Goal: Transaction & Acquisition: Purchase product/service

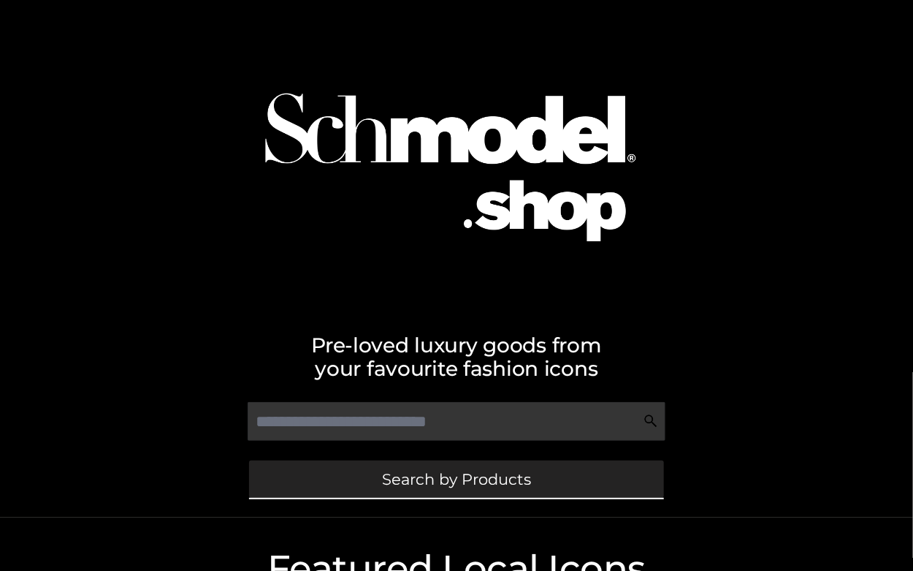
click at [432, 498] on div "Search by Products" at bounding box center [456, 478] width 818 height 47
click at [432, 476] on span "Search by Products" at bounding box center [456, 478] width 149 height 15
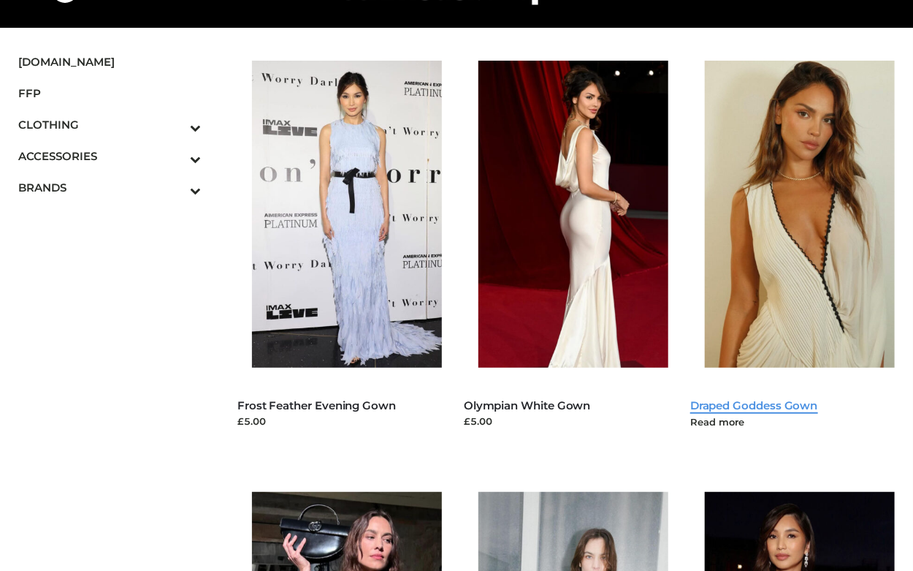
scroll to position [77, 0]
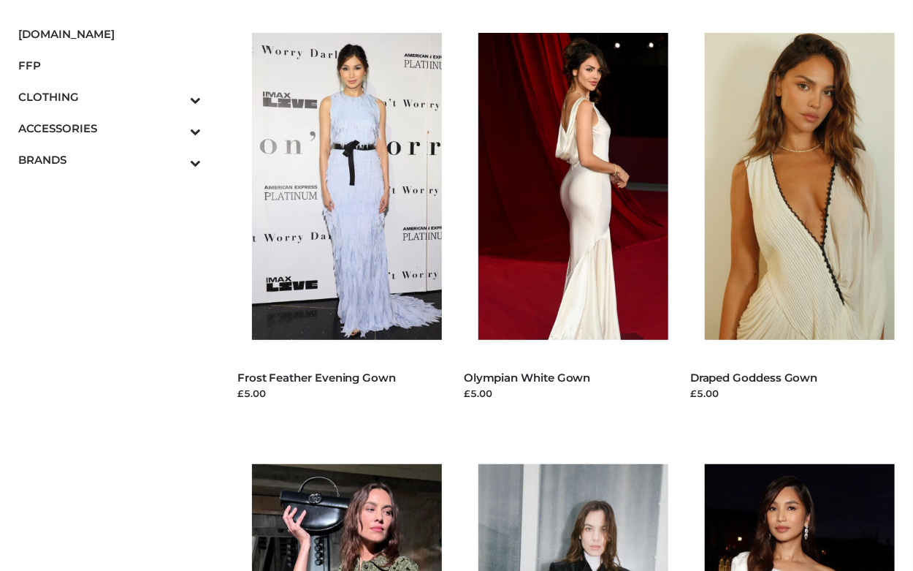
click at [744, 377] on link "Draped Goddess Gown" at bounding box center [754, 377] width 128 height 14
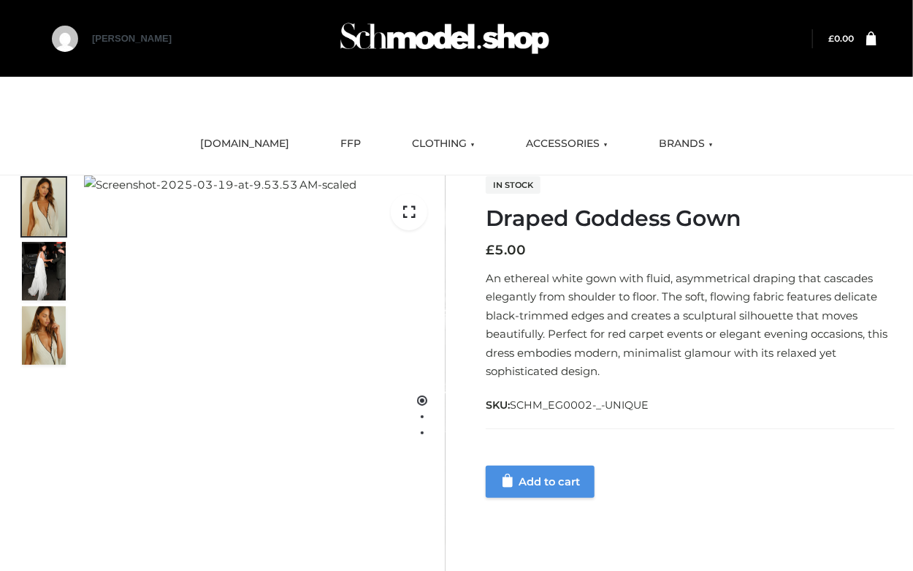
click at [529, 486] on link "Add to cart" at bounding box center [540, 481] width 109 height 32
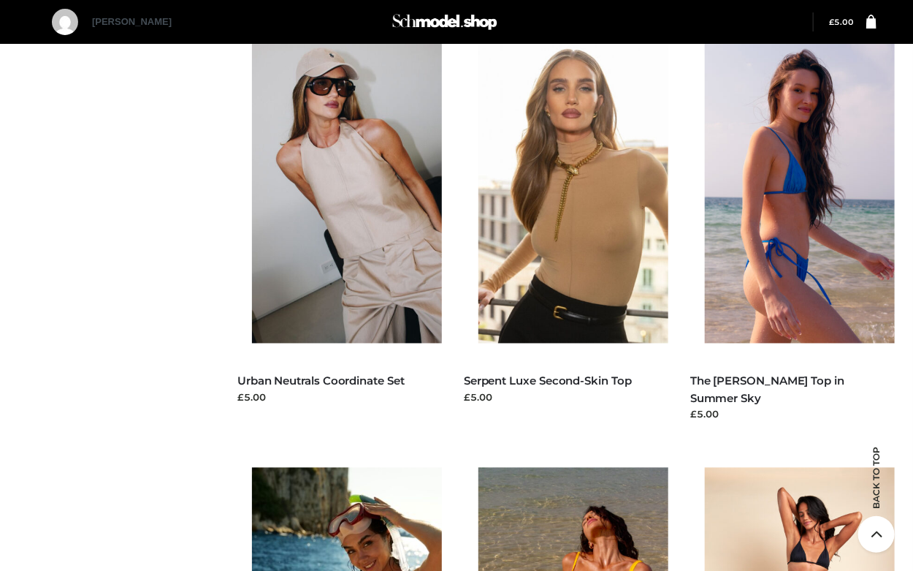
scroll to position [1166, 0]
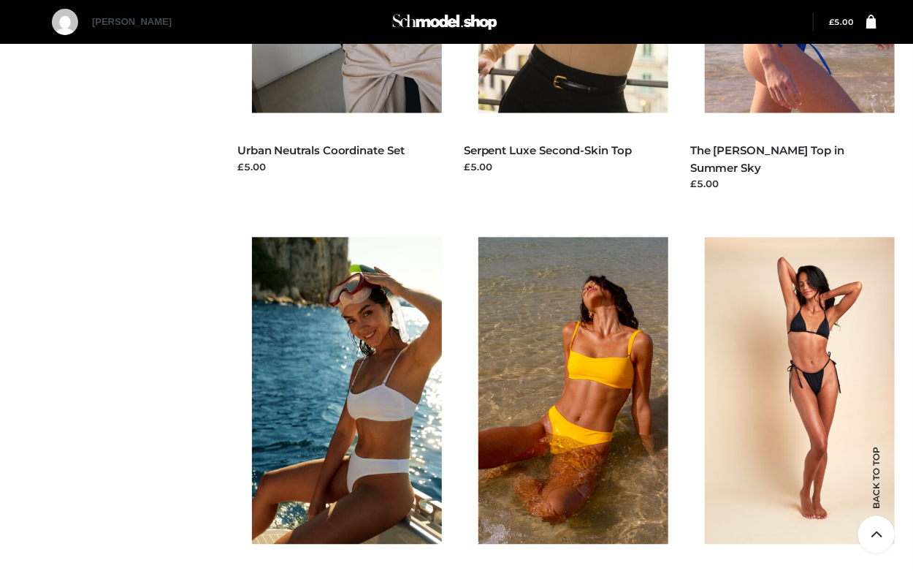
click at [809, 381] on img at bounding box center [807, 390] width 205 height 307
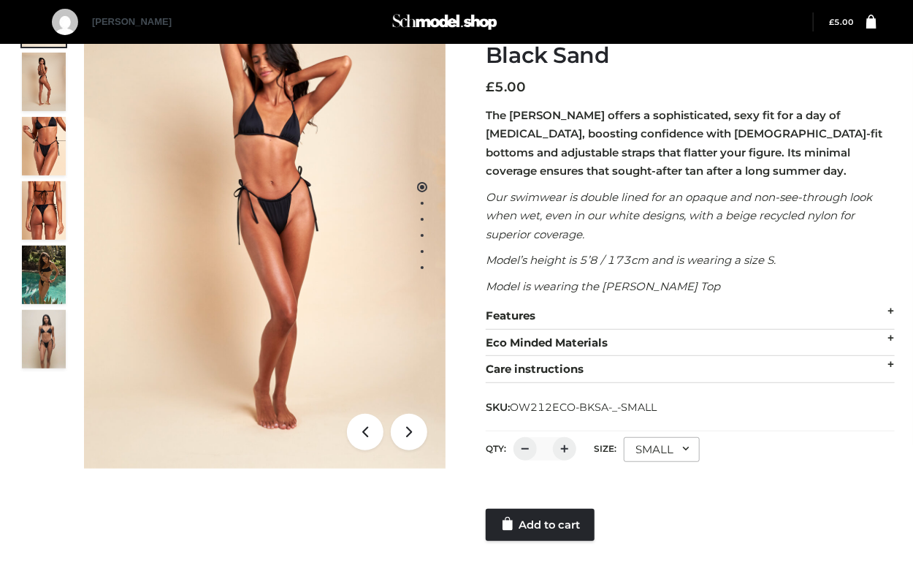
scroll to position [264, 0]
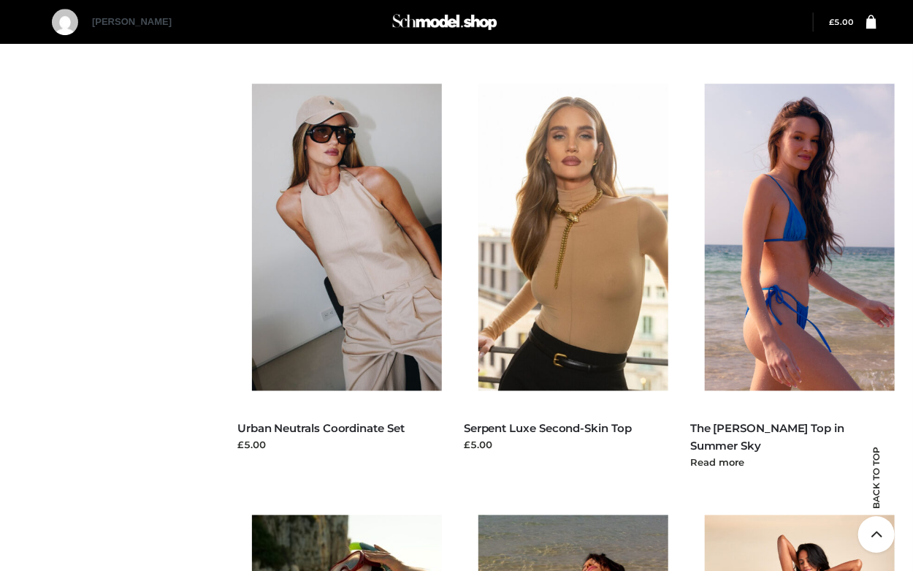
scroll to position [935, 0]
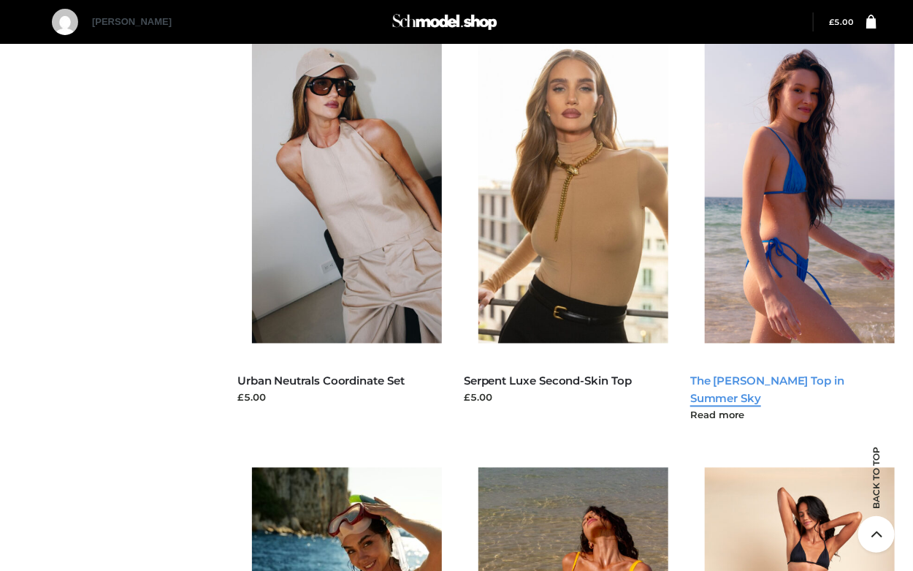
click at [776, 378] on link "The Billie Bikini Top in Summer Sky" at bounding box center [767, 389] width 154 height 31
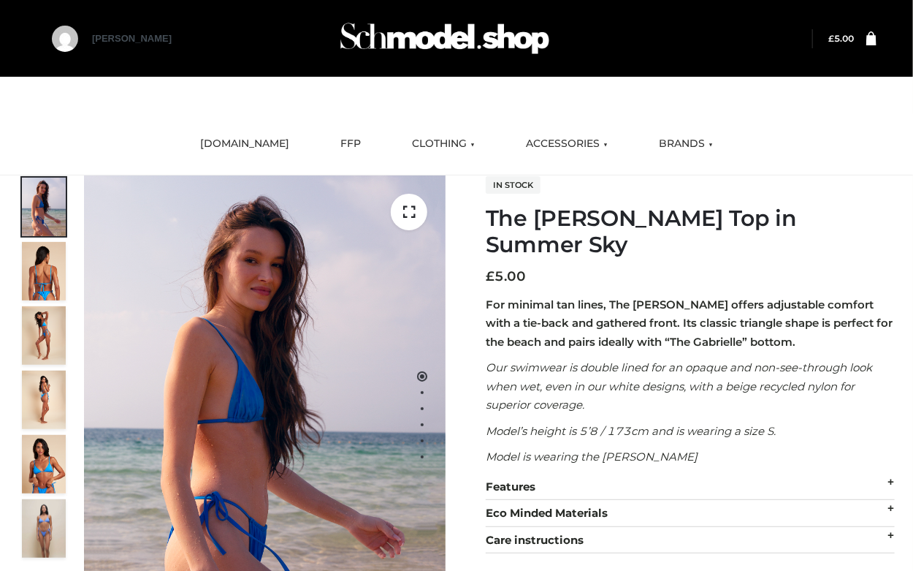
scroll to position [219, 0]
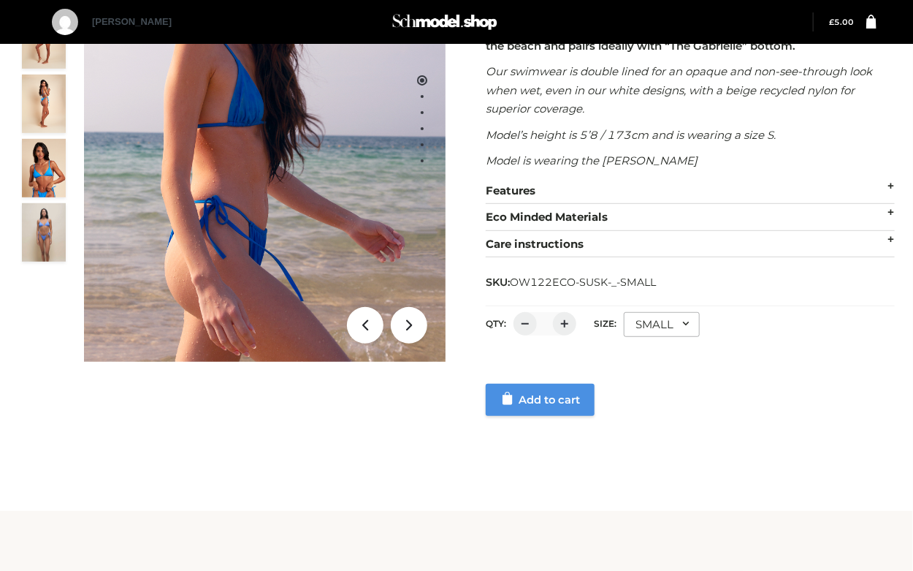
click at [559, 384] on link "Add to cart" at bounding box center [540, 400] width 109 height 32
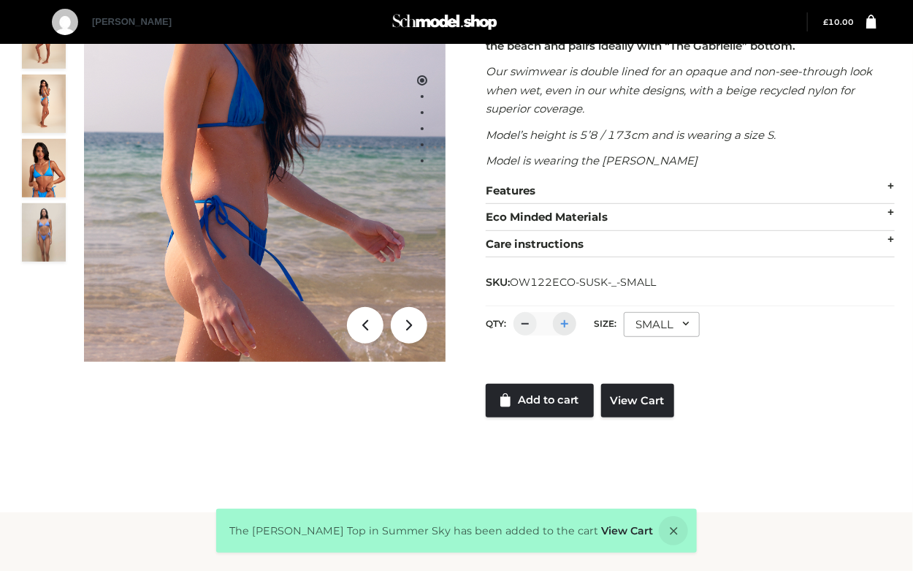
click at [568, 312] on div at bounding box center [564, 323] width 23 height 23
click at [519, 312] on div at bounding box center [525, 323] width 23 height 23
type input "*"
click at [539, 384] on link "Add to cart" at bounding box center [540, 401] width 108 height 34
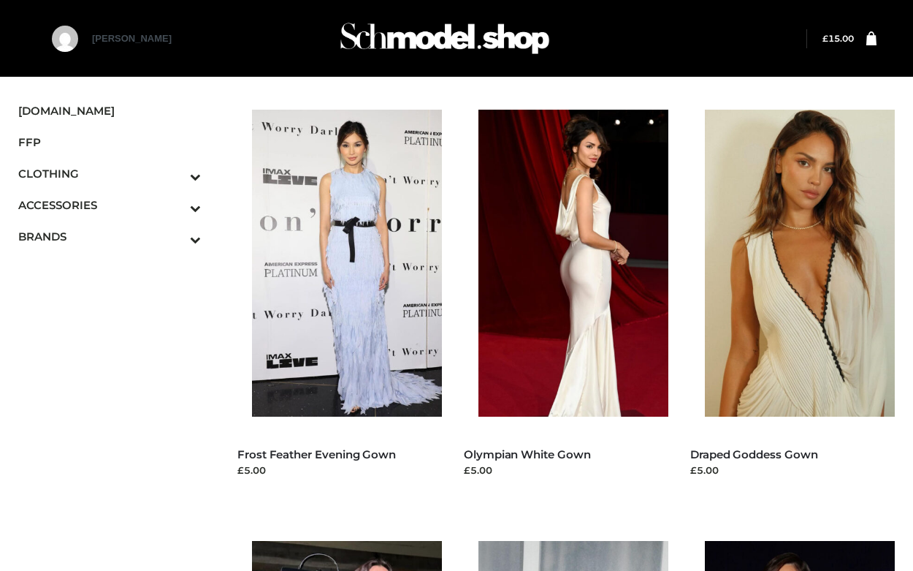
scroll to position [9, 0]
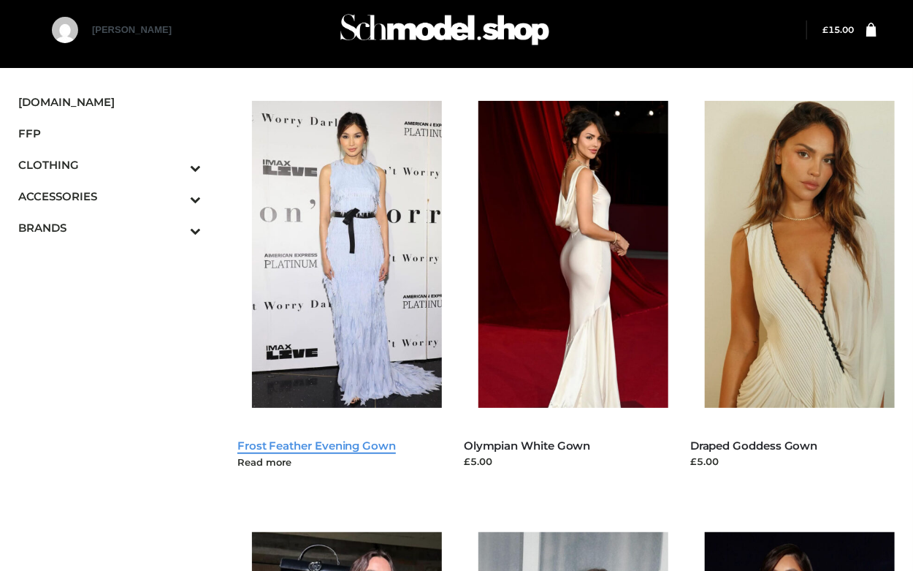
click at [370, 445] on link "Frost Feather Evening Gown" at bounding box center [316, 445] width 159 height 14
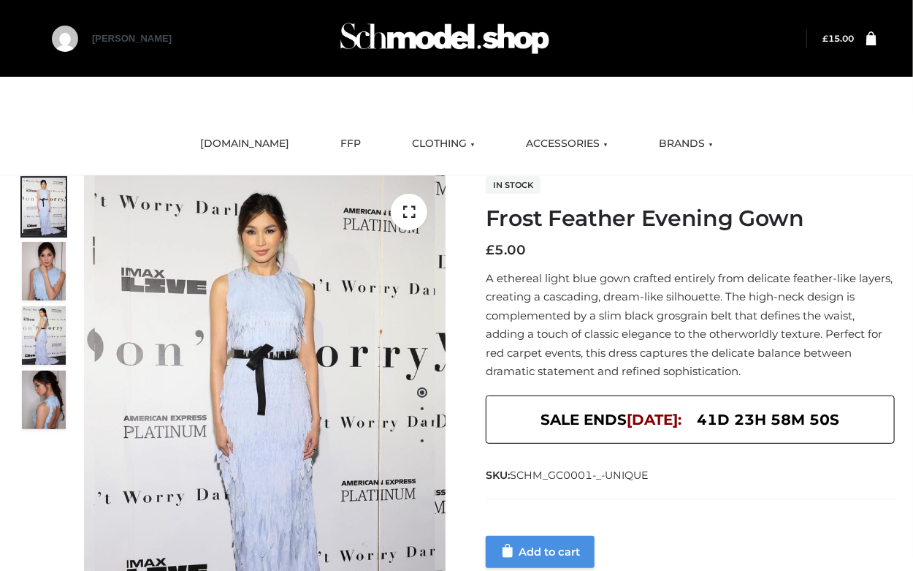
click at [525, 549] on link "Add to cart" at bounding box center [540, 552] width 109 height 32
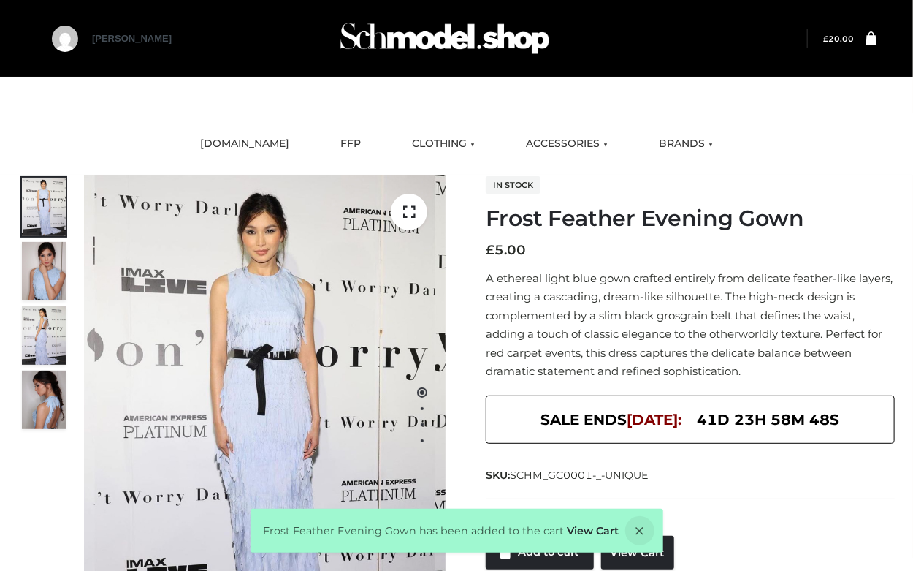
click at [870, 42] on icon at bounding box center [871, 38] width 10 height 14
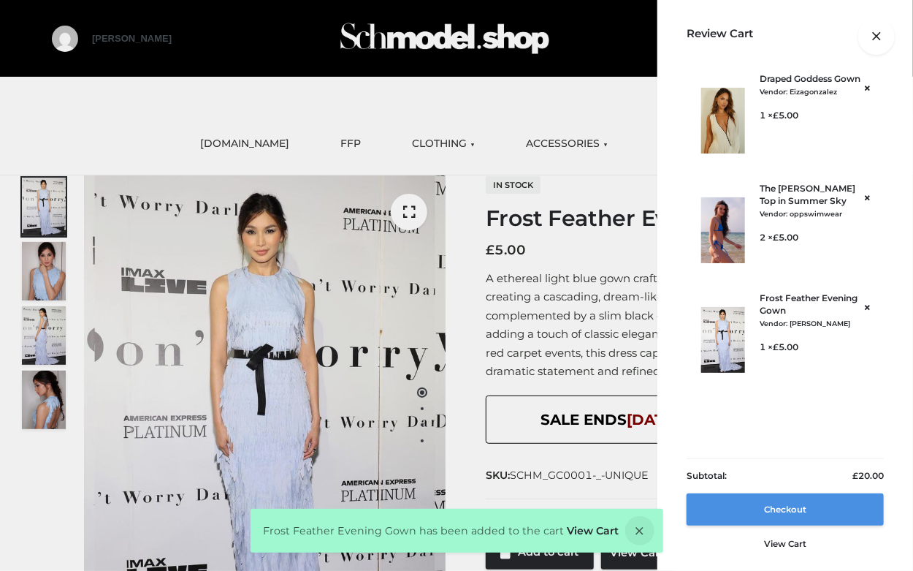
click at [786, 516] on link "Checkout" at bounding box center [785, 509] width 197 height 32
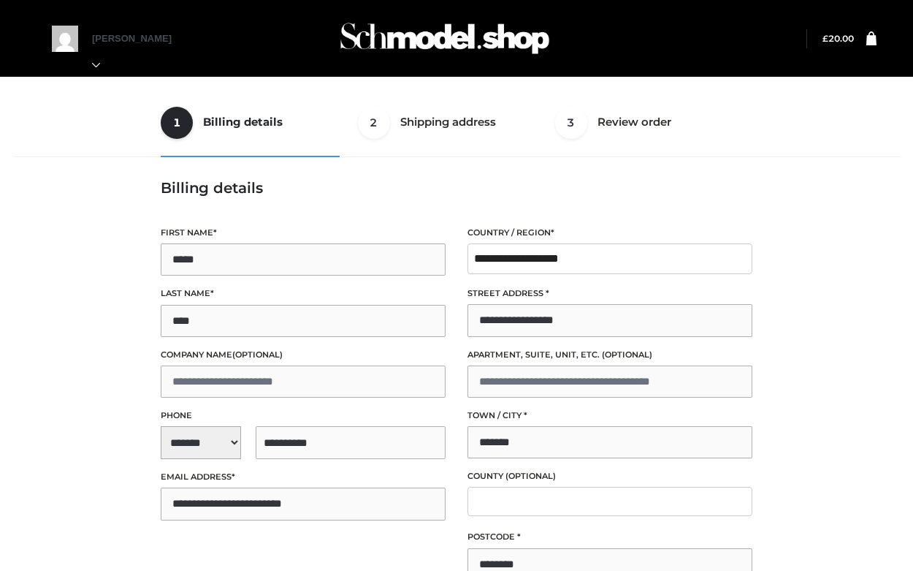
select select "**"
click at [348, 441] on input "**********" at bounding box center [351, 442] width 190 height 33
type input "**********"
click at [216, 256] on input "*****" at bounding box center [303, 259] width 285 height 32
type input "*****"
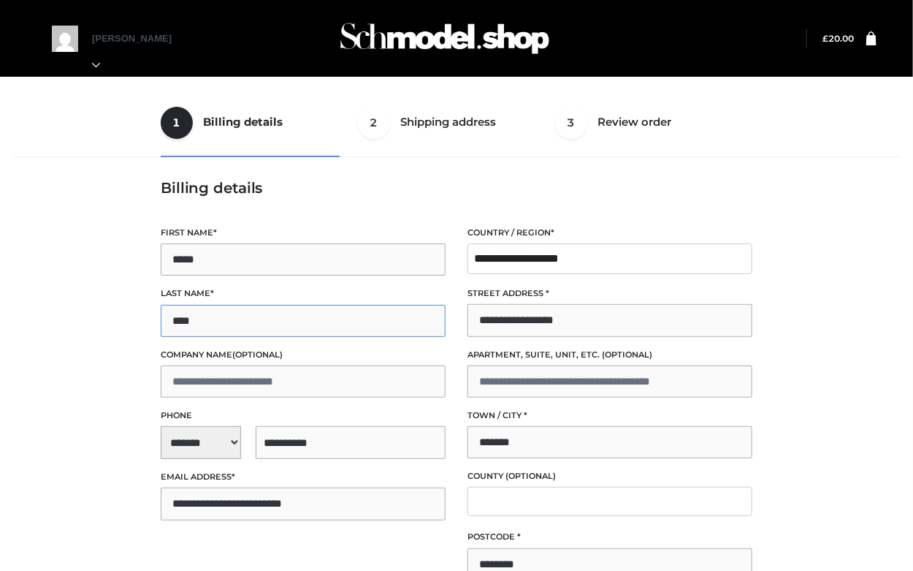
drag, startPoint x: 206, startPoint y: 318, endPoint x: 47, endPoint y: 311, distance: 158.7
click at [161, 311] on input "****" at bounding box center [303, 321] width 285 height 32
type input "****"
click at [237, 507] on input "**********" at bounding box center [303, 503] width 285 height 32
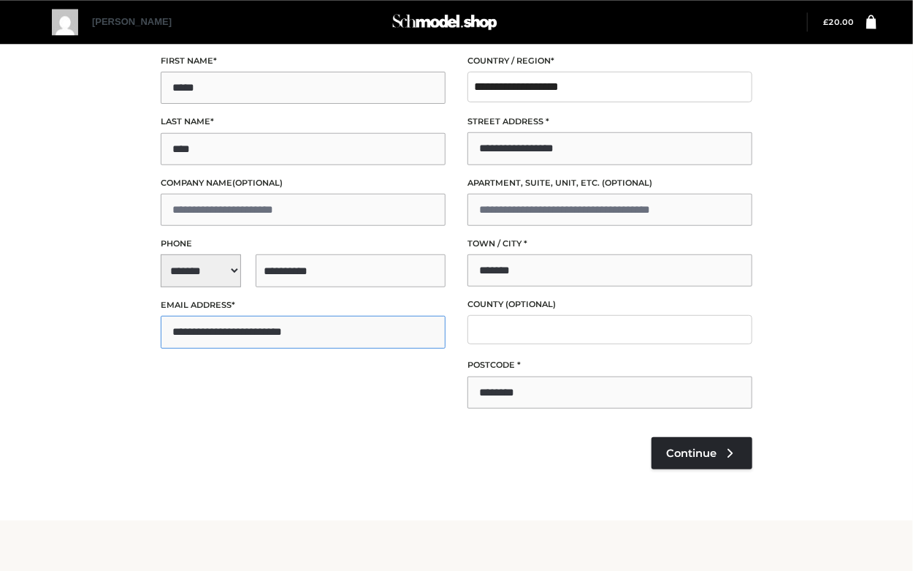
scroll to position [130, 0]
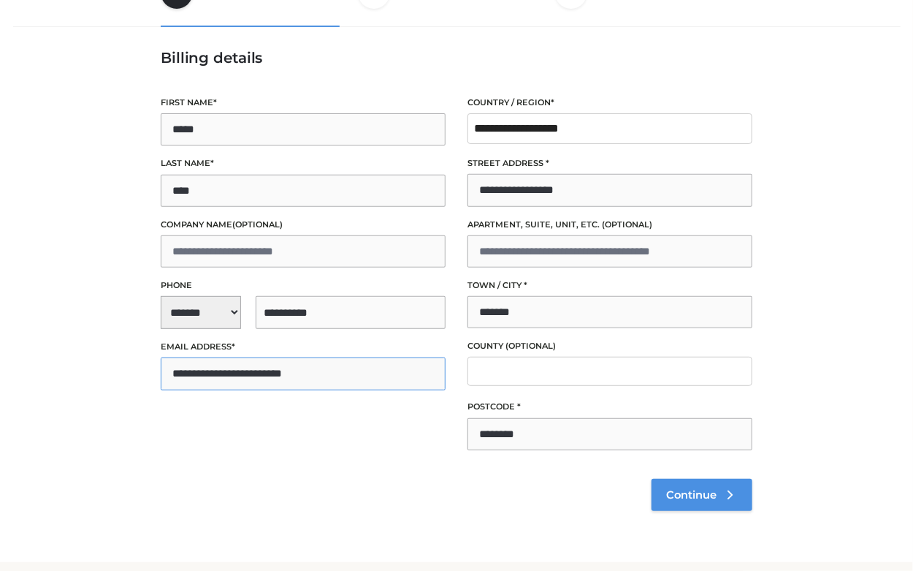
type input "**********"
click at [718, 491] on link "Continue" at bounding box center [702, 495] width 101 height 32
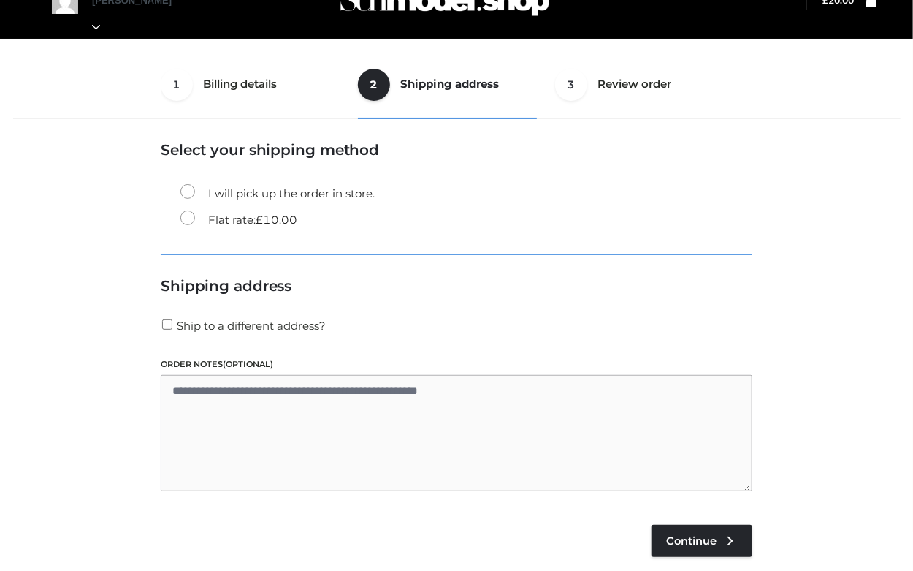
scroll to position [37, 0]
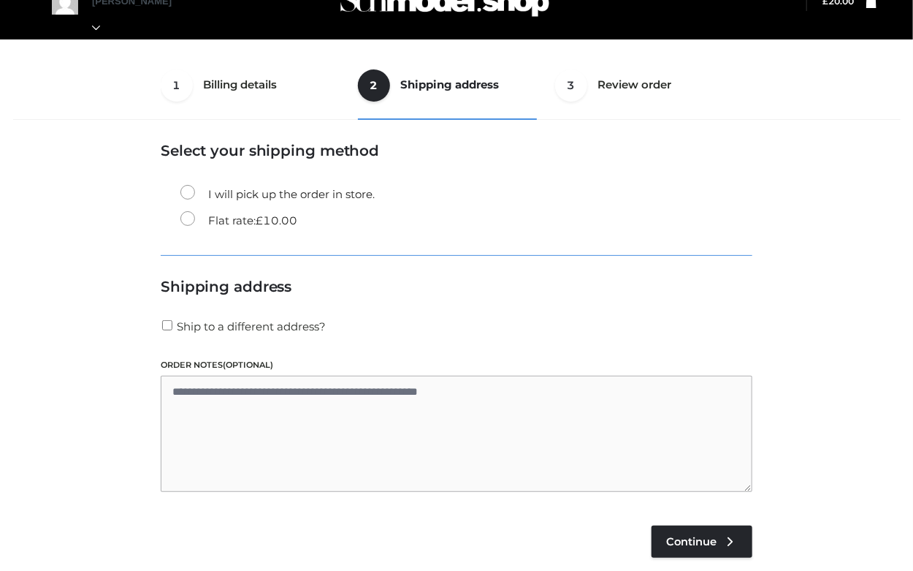
click at [264, 226] on bdi "£ 10.00" at bounding box center [277, 220] width 42 height 14
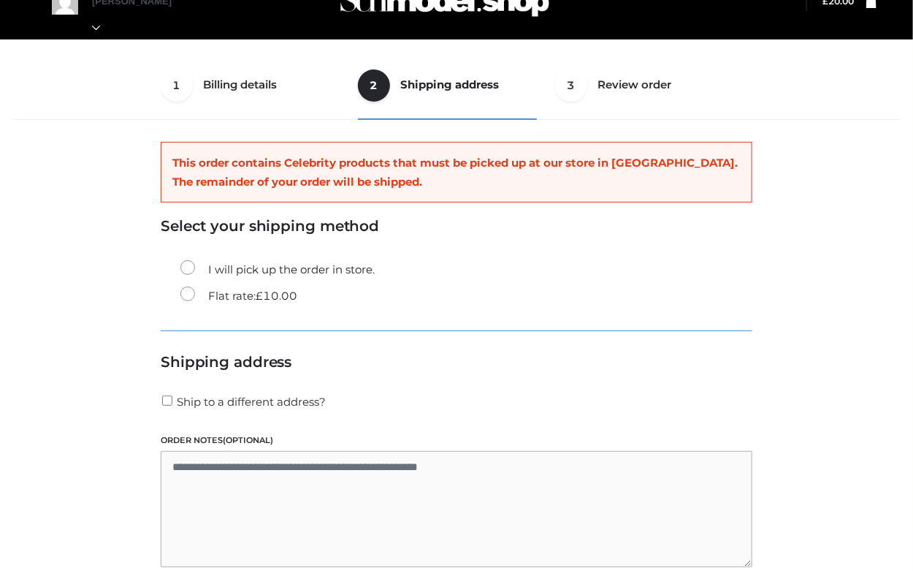
scroll to position [234, 0]
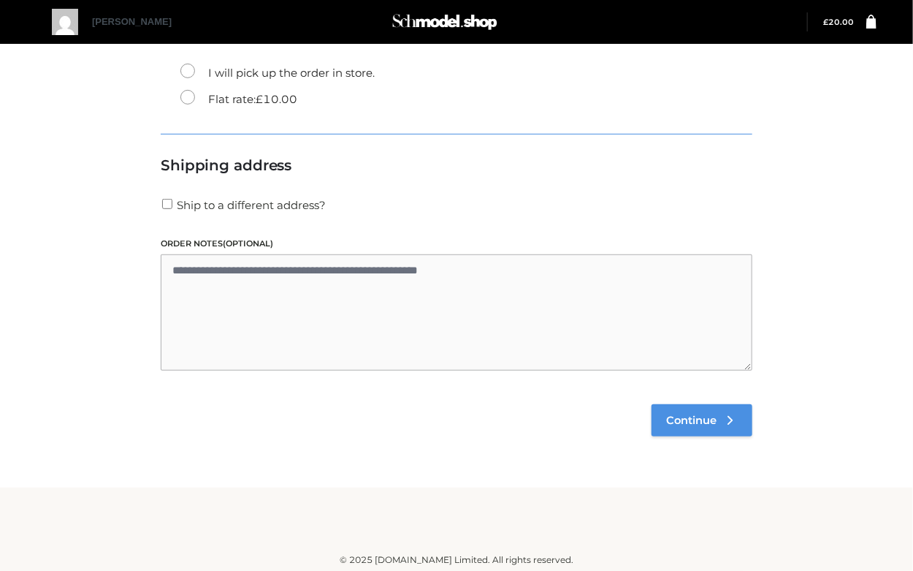
click at [725, 419] on icon at bounding box center [730, 420] width 15 height 15
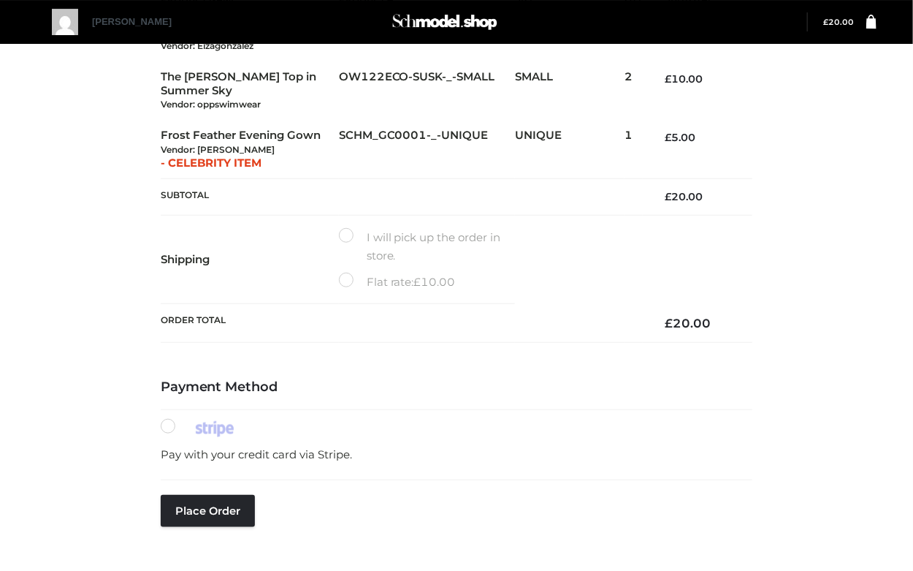
scroll to position [346, 0]
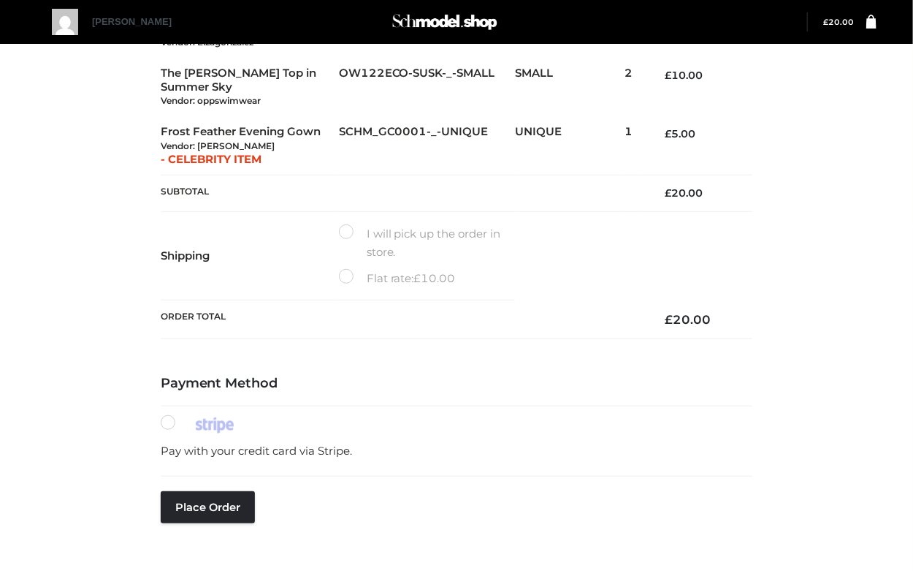
click at [339, 277] on label "Flat rate: £ 10.00" at bounding box center [397, 278] width 117 height 19
click at [340, 226] on label "I will pick up the order in store." at bounding box center [427, 242] width 176 height 37
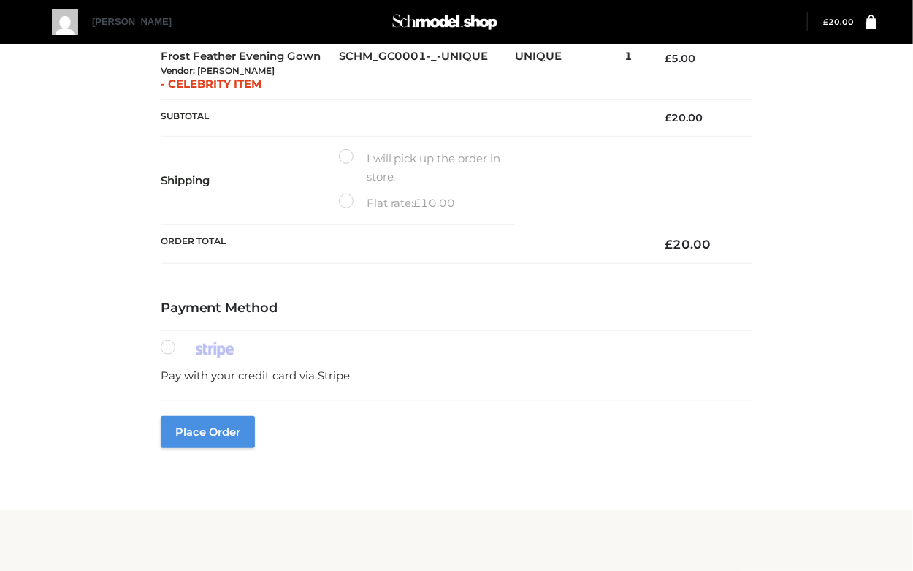
click at [237, 431] on button "Place order" at bounding box center [208, 432] width 94 height 32
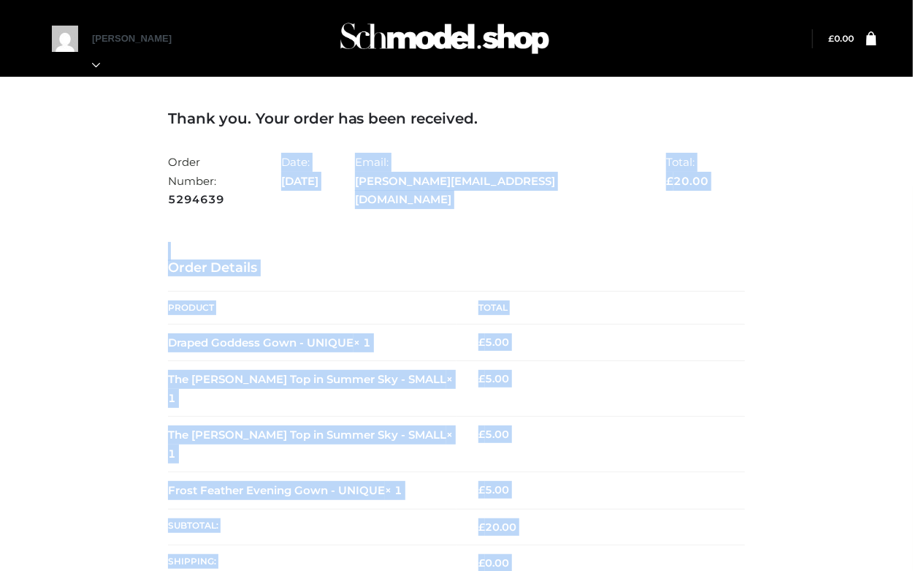
drag, startPoint x: 229, startPoint y: 179, endPoint x: 134, endPoint y: 178, distance: 94.3
click at [134, 178] on div "Thank you. Your order has been received. Order Number: 5294639 Date: September …" at bounding box center [456, 498] width 899 height 850
click at [154, 183] on div "Thank you. Your order has been received. Order Number: 5294639 Date: September …" at bounding box center [456, 498] width 899 height 850
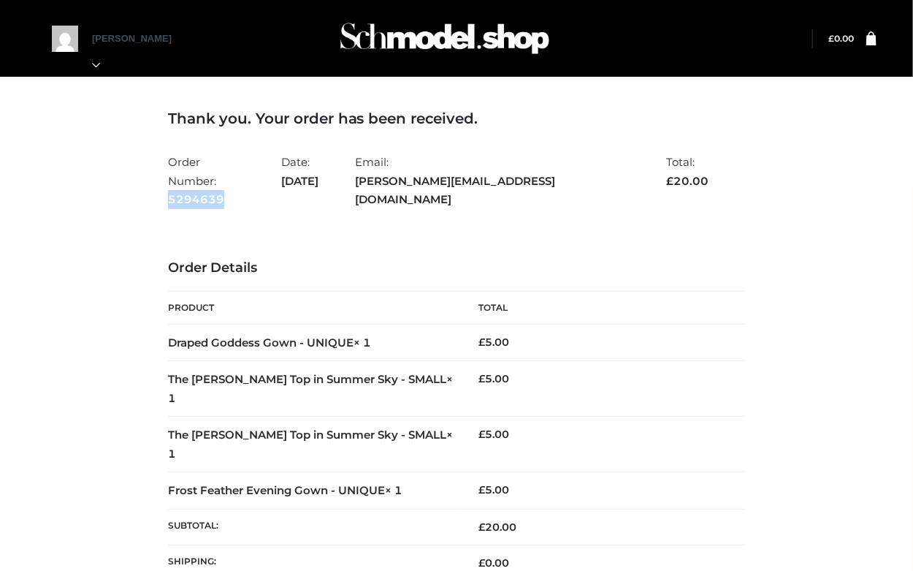
drag, startPoint x: 159, startPoint y: 178, endPoint x: 224, endPoint y: 183, distance: 64.5
click at [224, 183] on div "Thank you. Your order has been received. Order Number: 5294639 Date: September …" at bounding box center [456, 498] width 599 height 850
copy strong "5294639"
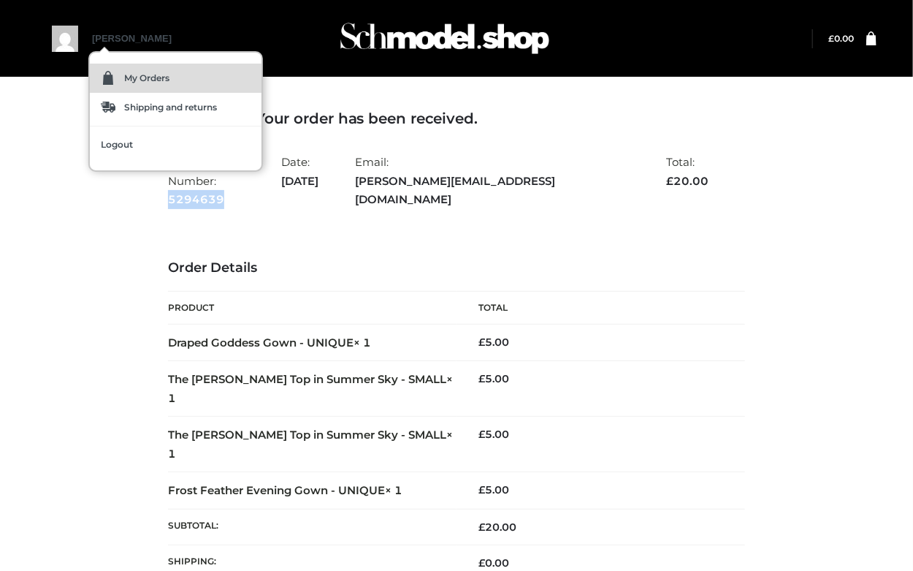
click at [108, 83] on img at bounding box center [108, 78] width 15 height 15
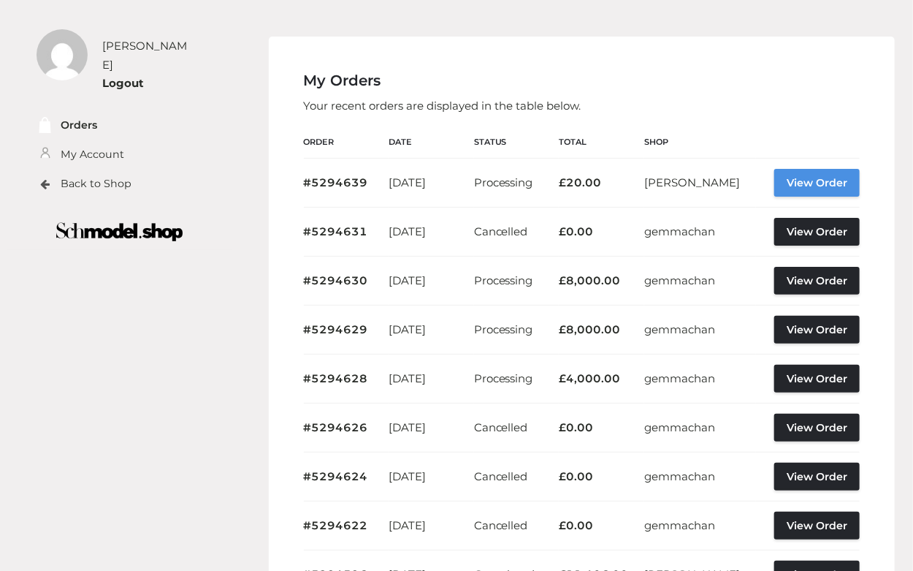
click at [818, 187] on link "View Order" at bounding box center [816, 183] width 85 height 28
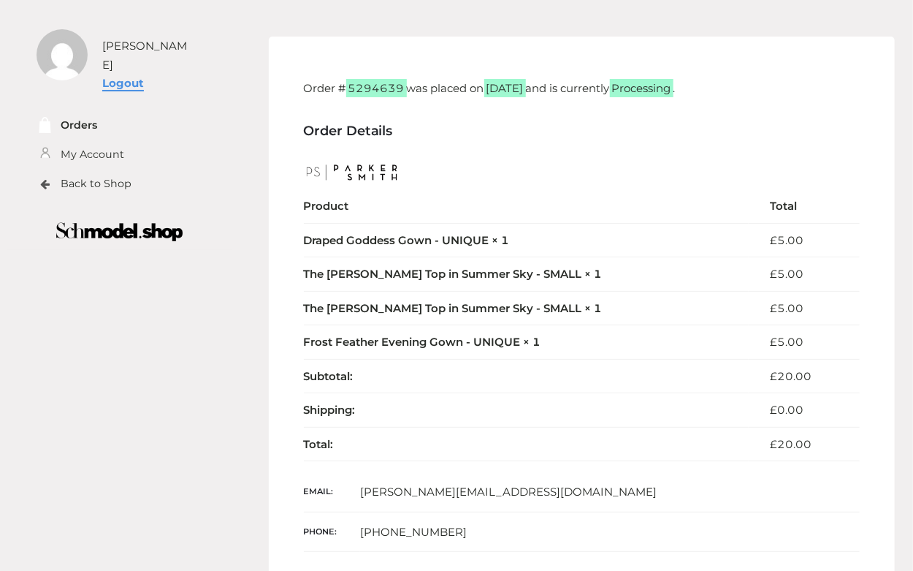
click at [137, 76] on link "Logout" at bounding box center [123, 83] width 42 height 14
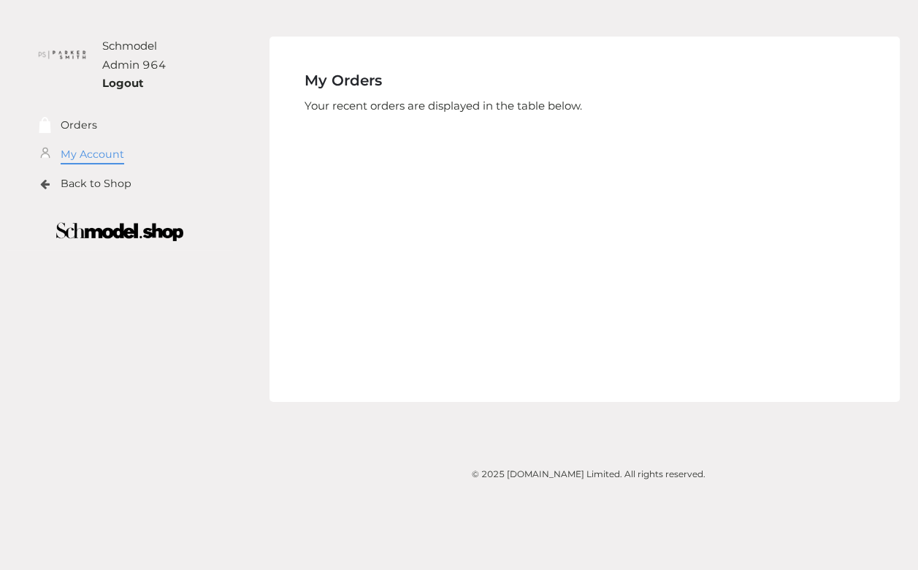
click at [80, 160] on link "My Account" at bounding box center [93, 154] width 64 height 17
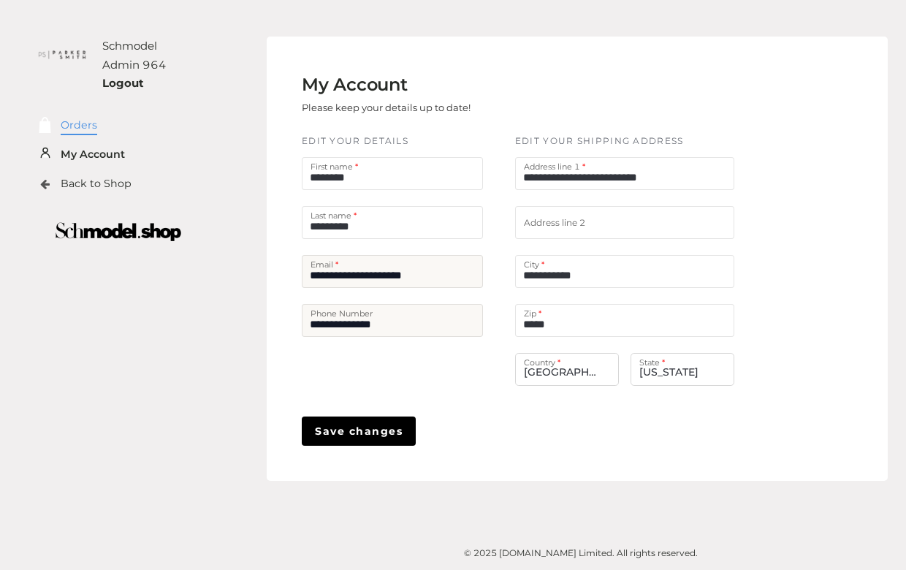
click at [89, 127] on link "Orders" at bounding box center [79, 125] width 37 height 17
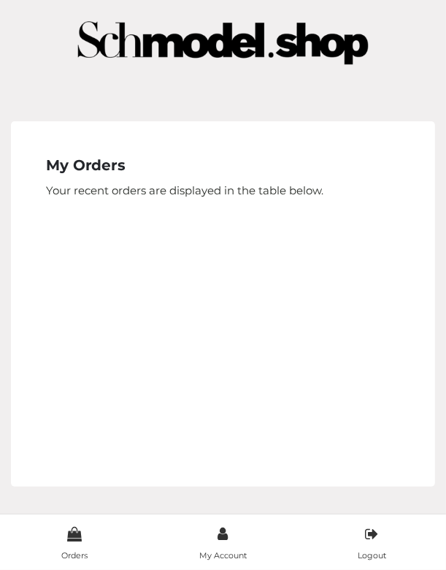
click at [162, 195] on p "Your recent orders are displayed in the table below." at bounding box center [223, 190] width 354 height 19
click at [72, 548] on link "Orders" at bounding box center [74, 542] width 149 height 41
click at [71, 548] on link "Orders" at bounding box center [74, 542] width 149 height 41
click at [223, 540] on icon at bounding box center [223, 534] width 10 height 15
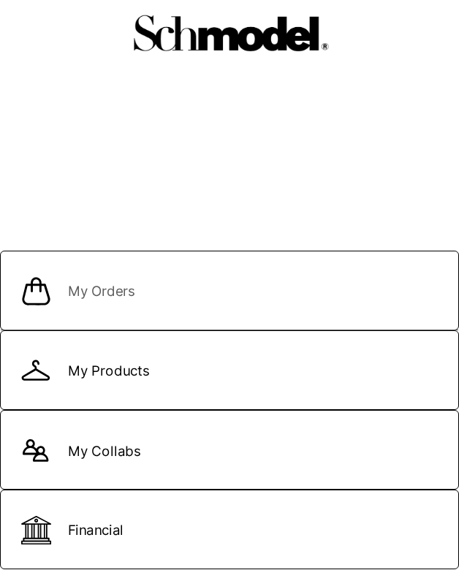
click at [141, 288] on span "My Orders" at bounding box center [229, 293] width 450 height 16
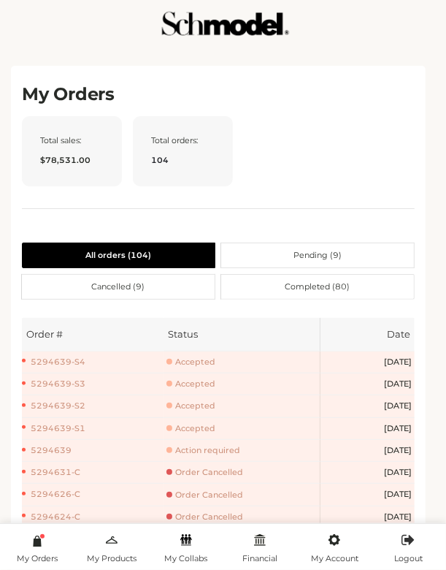
click at [194, 451] on span "Action required" at bounding box center [204, 450] width 74 height 11
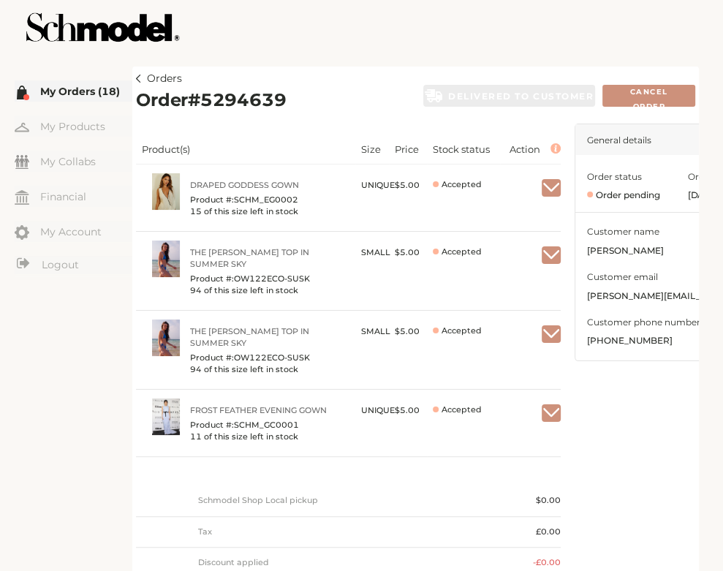
click at [141, 80] on img at bounding box center [138, 79] width 5 height 8
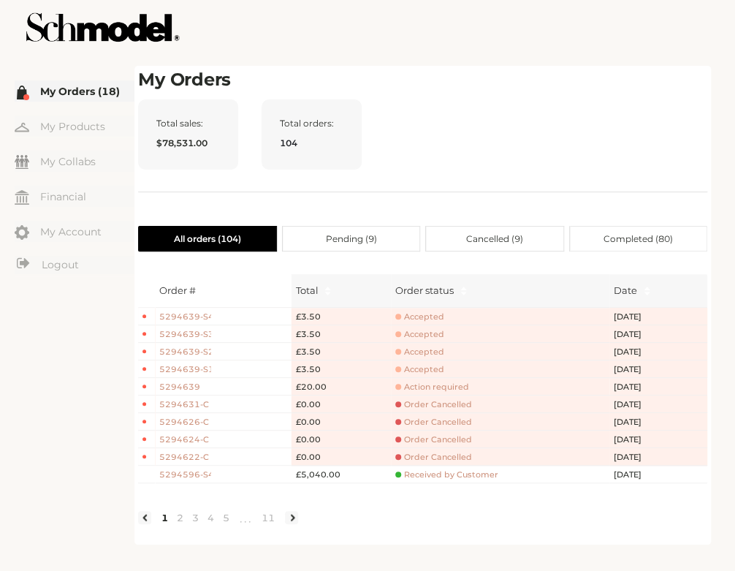
click at [182, 387] on span "5294639" at bounding box center [184, 387] width 51 height 12
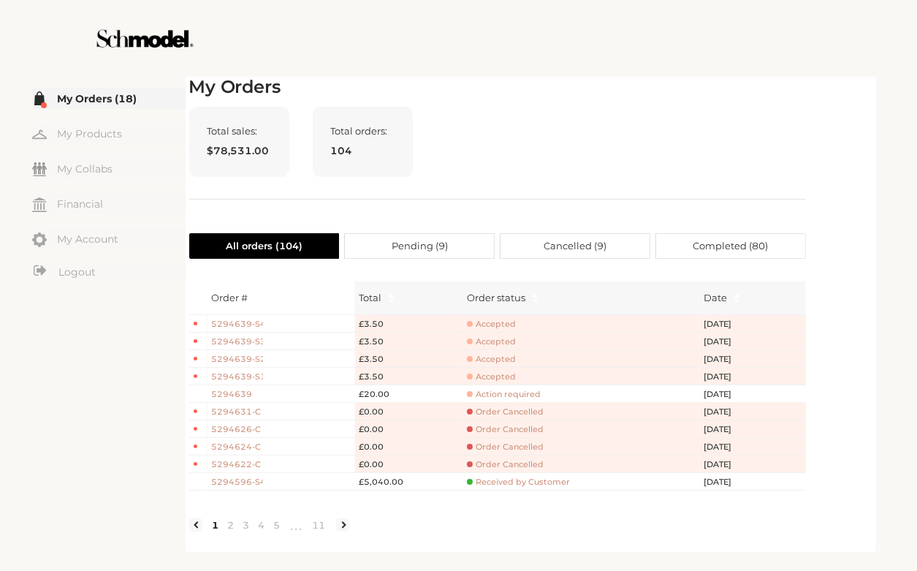
click at [239, 396] on span "5294639" at bounding box center [237, 394] width 51 height 12
click at [458, 397] on span "Action required" at bounding box center [504, 394] width 74 height 11
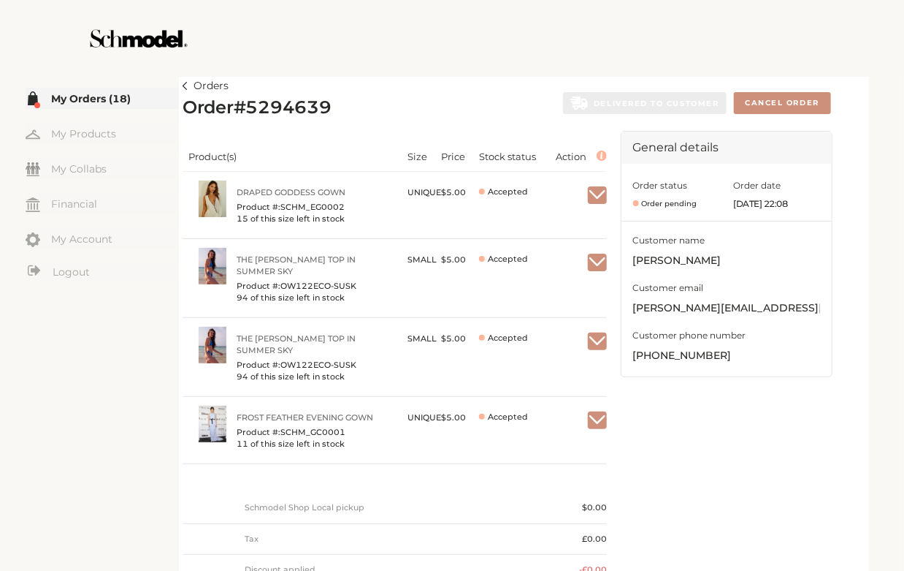
drag, startPoint x: 732, startPoint y: 205, endPoint x: 824, endPoint y: 203, distance: 92.1
click at [458, 203] on div "Order status Order pending Order date Sep 17 2025, 22:08" at bounding box center [727, 193] width 210 height 58
drag, startPoint x: 824, startPoint y: 203, endPoint x: 732, endPoint y: 207, distance: 92.2
click at [458, 207] on div "Order status Order pending Order date Sep 17 2025, 22:08" at bounding box center [727, 193] width 210 height 58
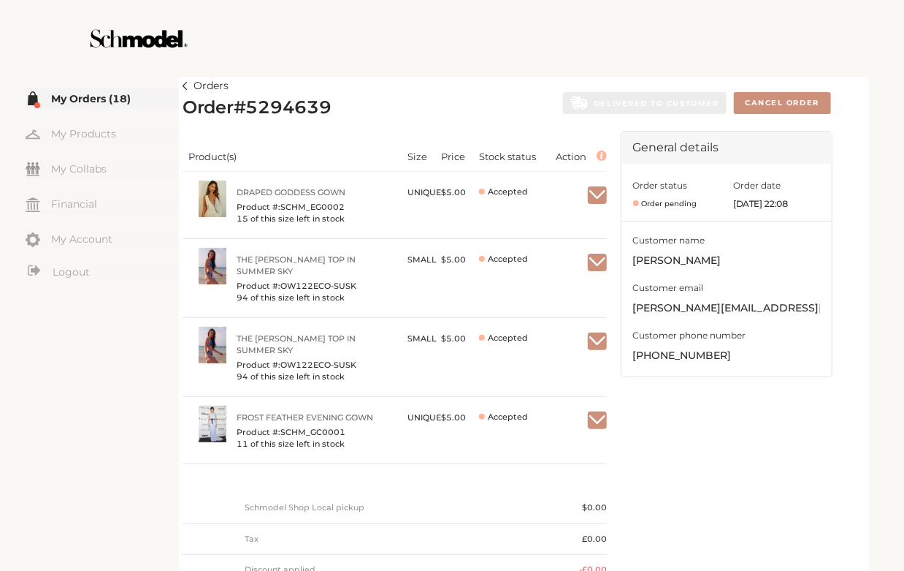
copy div "Order date Sep 17 2025, 22:08"
click at [458, 71] on div at bounding box center [452, 38] width 824 height 77
click at [184, 84] on img at bounding box center [185, 86] width 5 height 8
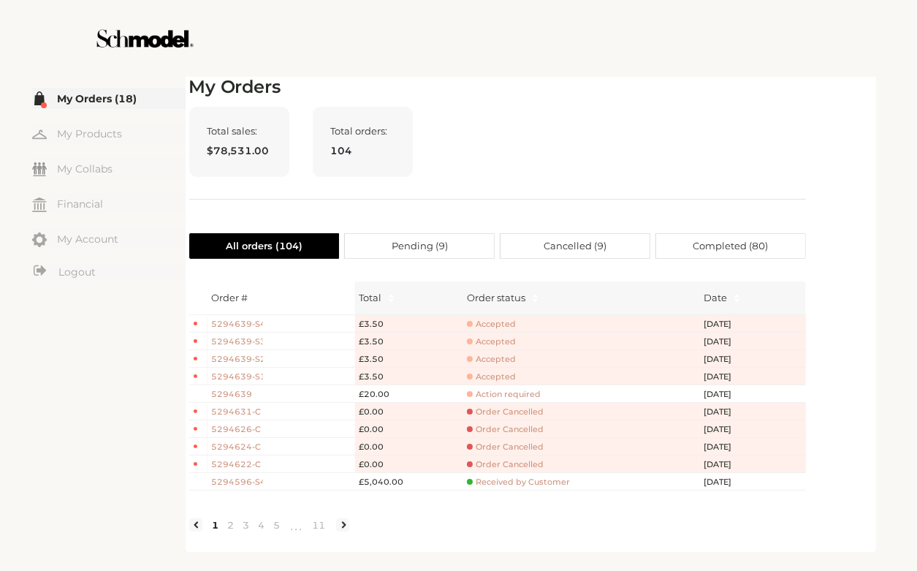
click at [458, 373] on span "Accepted" at bounding box center [491, 376] width 49 height 11
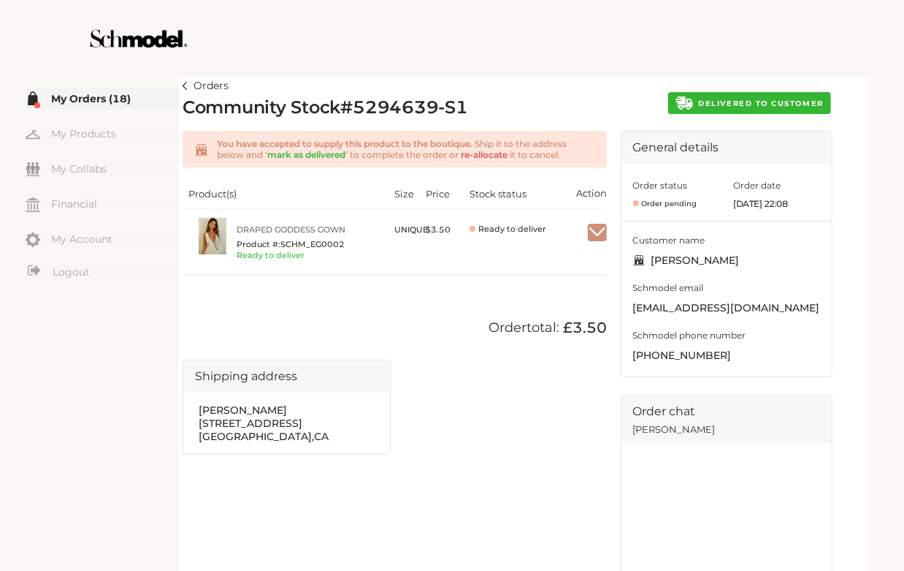
click at [186, 90] on link "Orders" at bounding box center [206, 86] width 46 height 18
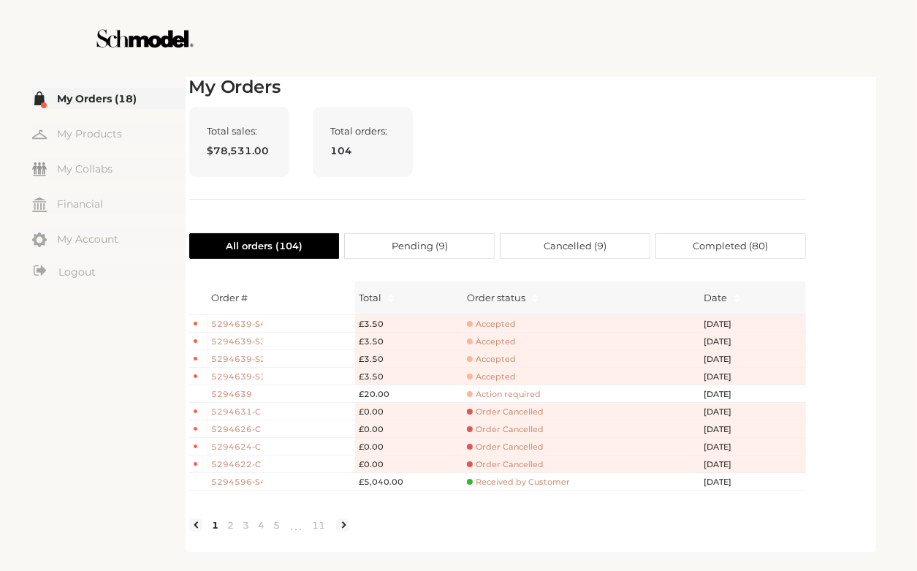
click at [458, 396] on span "Action required" at bounding box center [504, 394] width 74 height 11
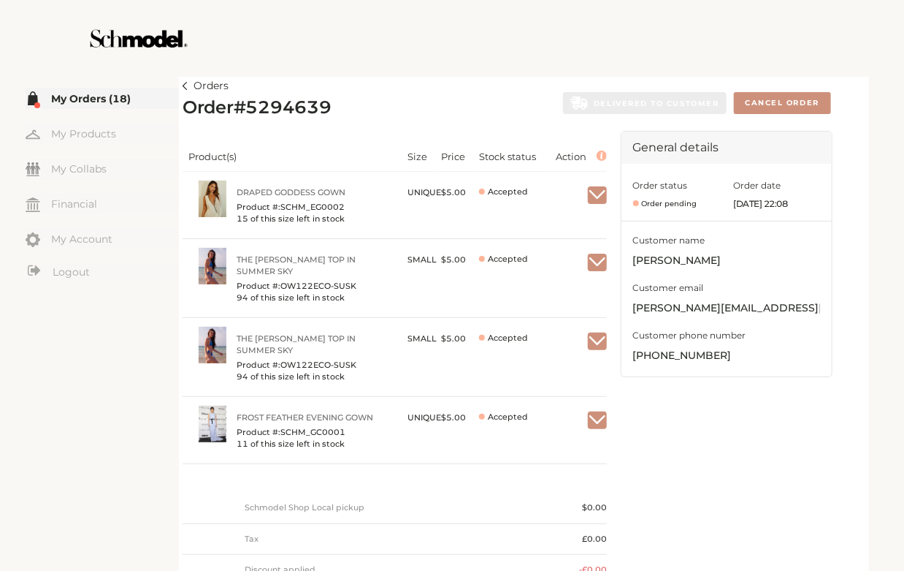
click at [186, 87] on img at bounding box center [185, 86] width 5 height 8
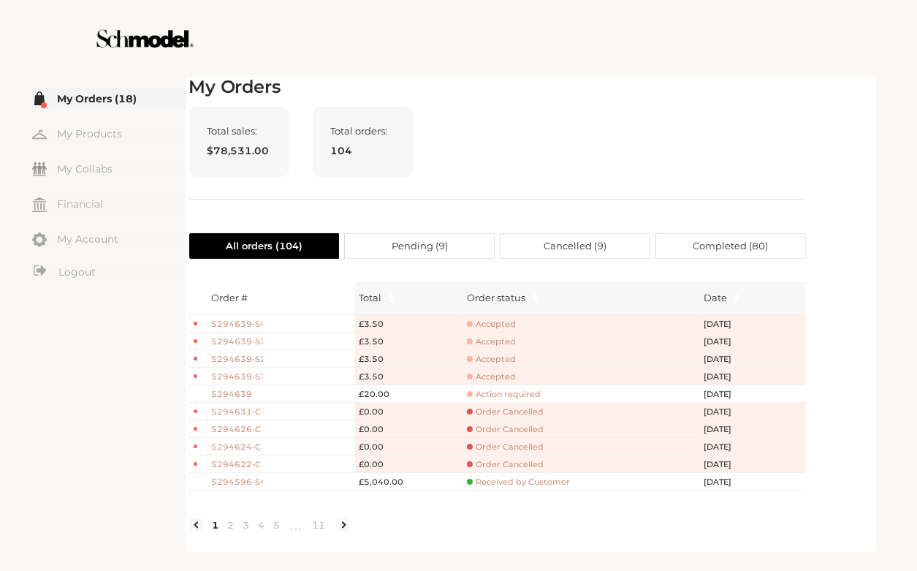
click at [458, 375] on span "Accepted" at bounding box center [491, 376] width 49 height 11
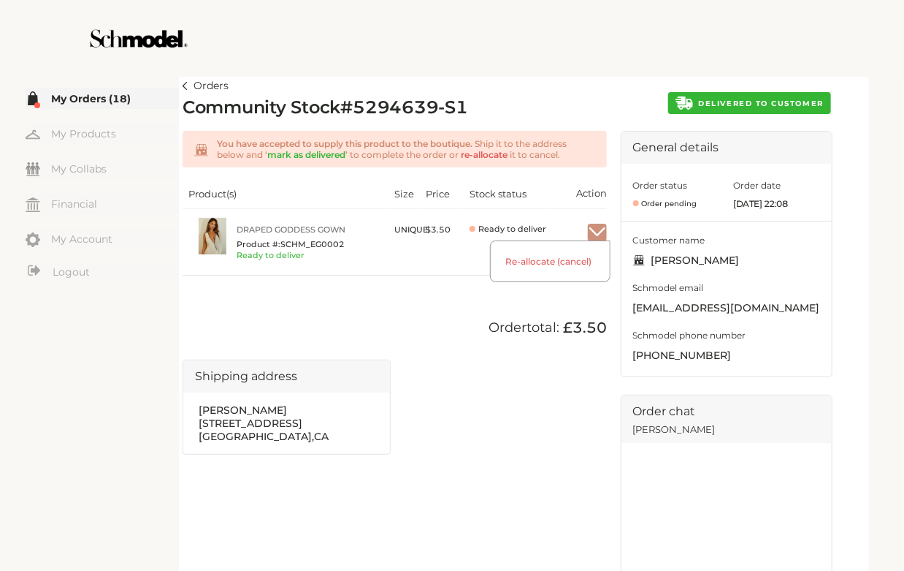
click at [458, 226] on img "button" at bounding box center [597, 232] width 19 height 13
click at [458, 30] on div at bounding box center [452, 38] width 824 height 77
click at [458, 98] on button "DELIVERED TO CUSTOMER" at bounding box center [749, 103] width 163 height 22
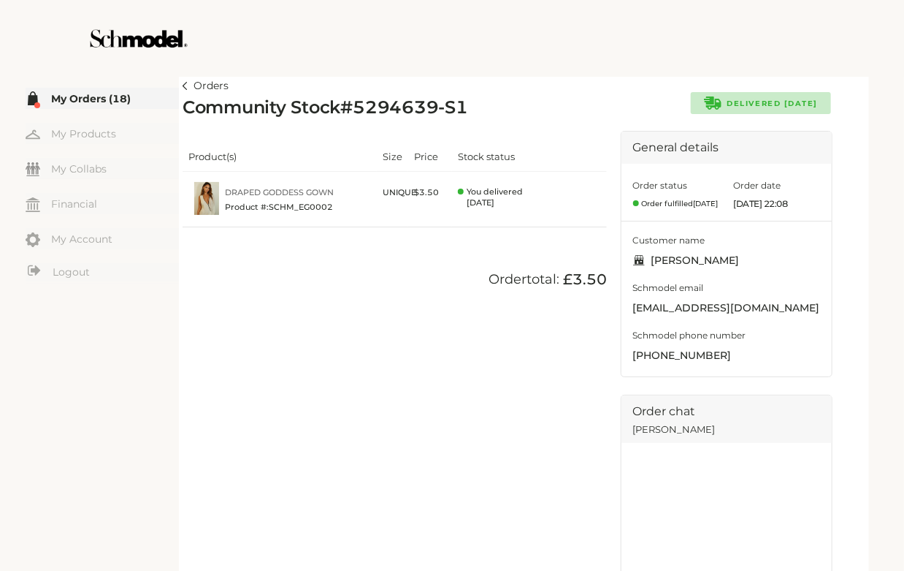
click at [185, 88] on img at bounding box center [185, 86] width 5 height 8
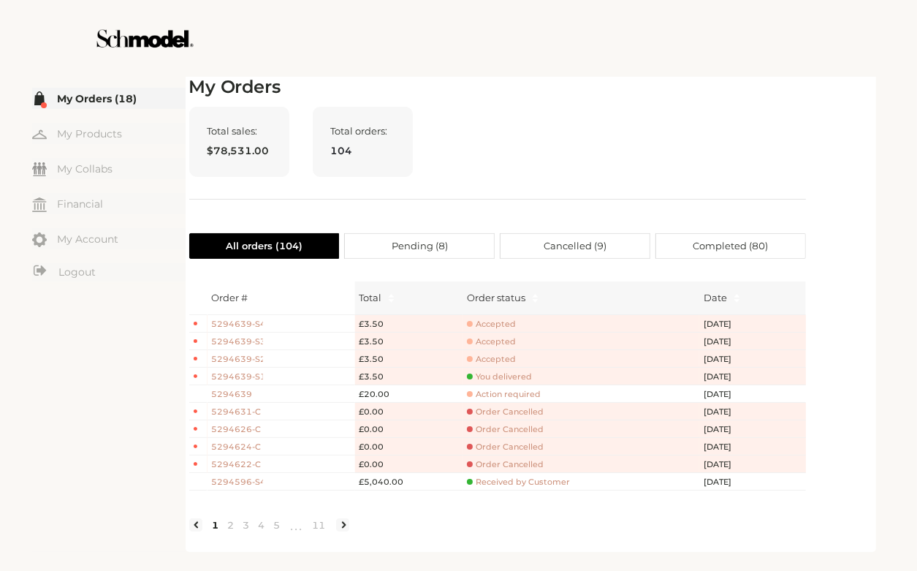
click at [458, 358] on span "Accepted" at bounding box center [491, 359] width 49 height 11
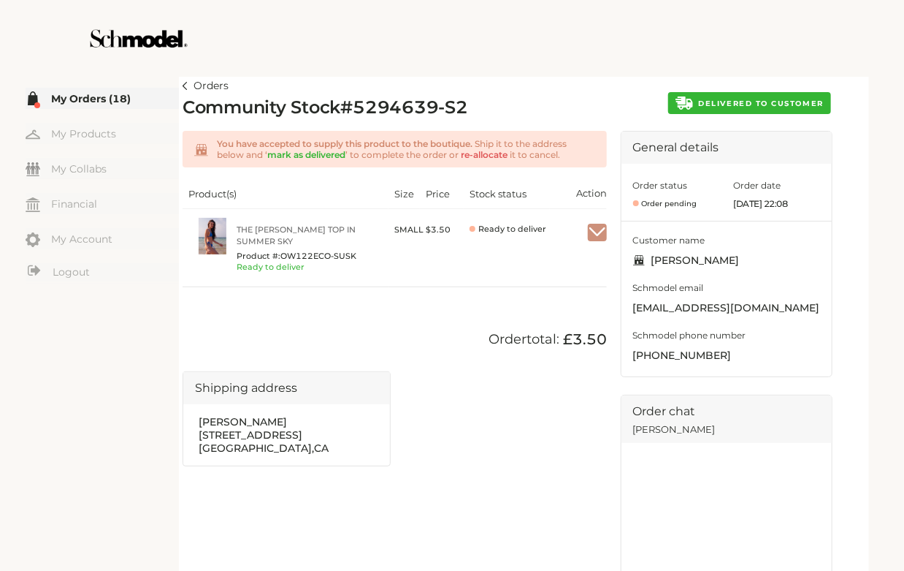
click at [458, 107] on span "DELIVERED TO CUSTOMER" at bounding box center [761, 103] width 125 height 9
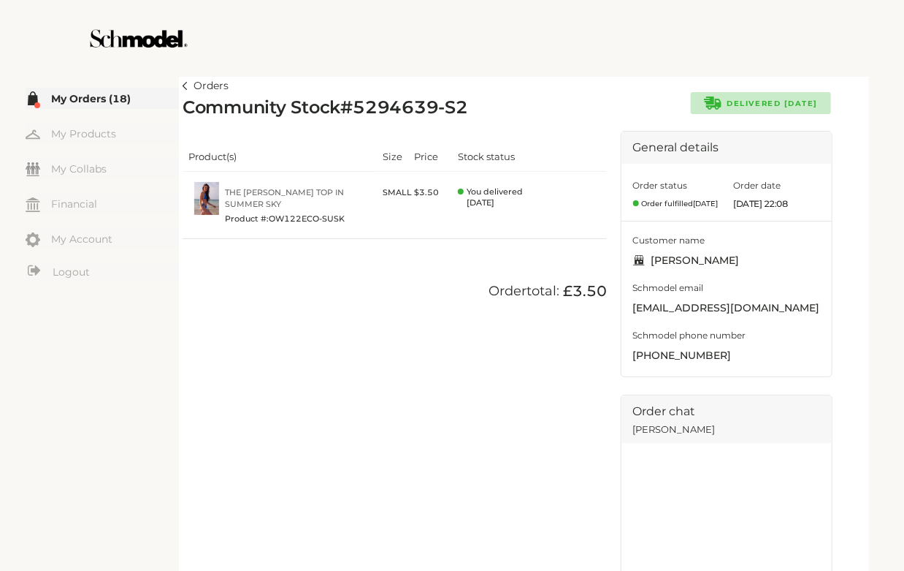
click at [191, 83] on link "Orders" at bounding box center [206, 86] width 46 height 18
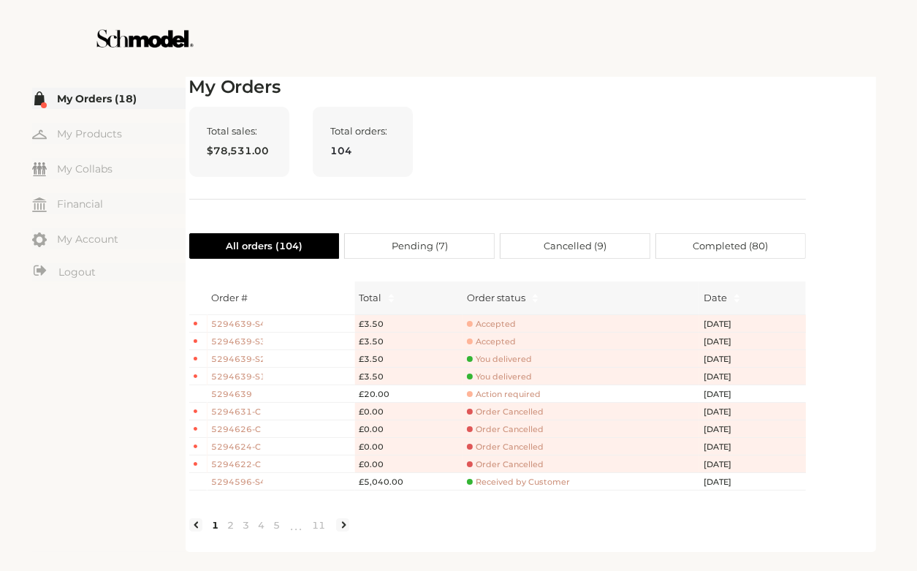
click at [458, 343] on span "Accepted" at bounding box center [491, 341] width 49 height 11
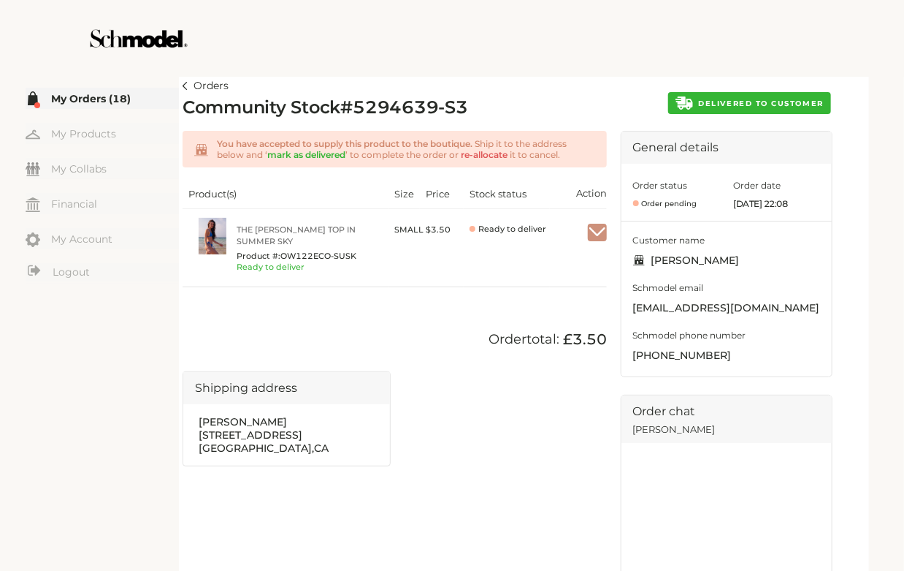
click at [458, 104] on span "DELIVERED TO CUSTOMER" at bounding box center [761, 103] width 125 height 9
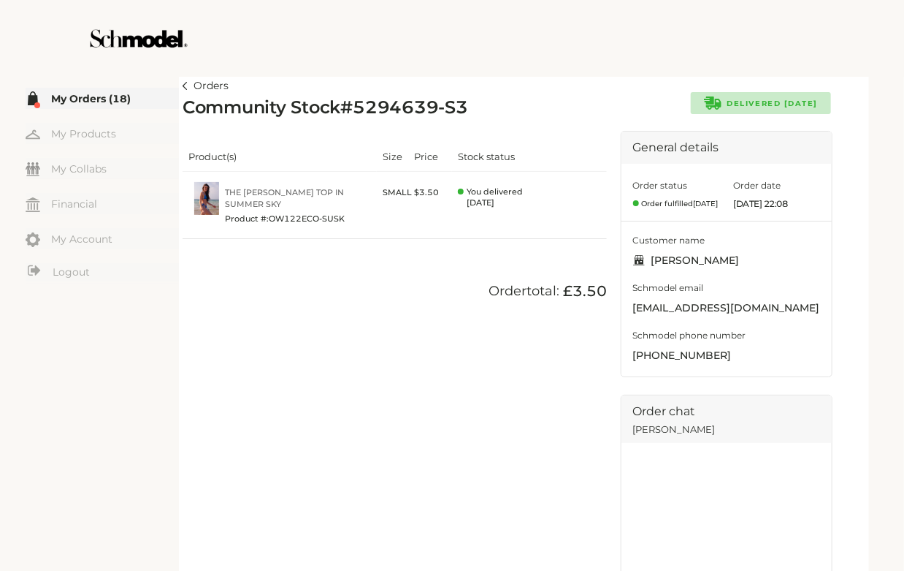
click at [183, 88] on img at bounding box center [185, 86] width 5 height 8
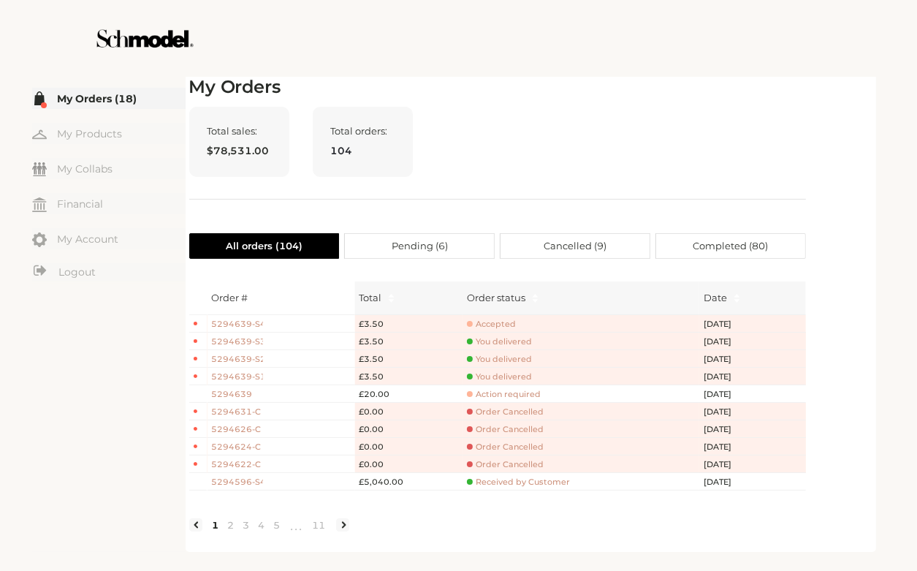
click at [458, 330] on td "Accepted" at bounding box center [580, 324] width 237 height 18
click at [458, 324] on span "Accepted" at bounding box center [491, 324] width 49 height 11
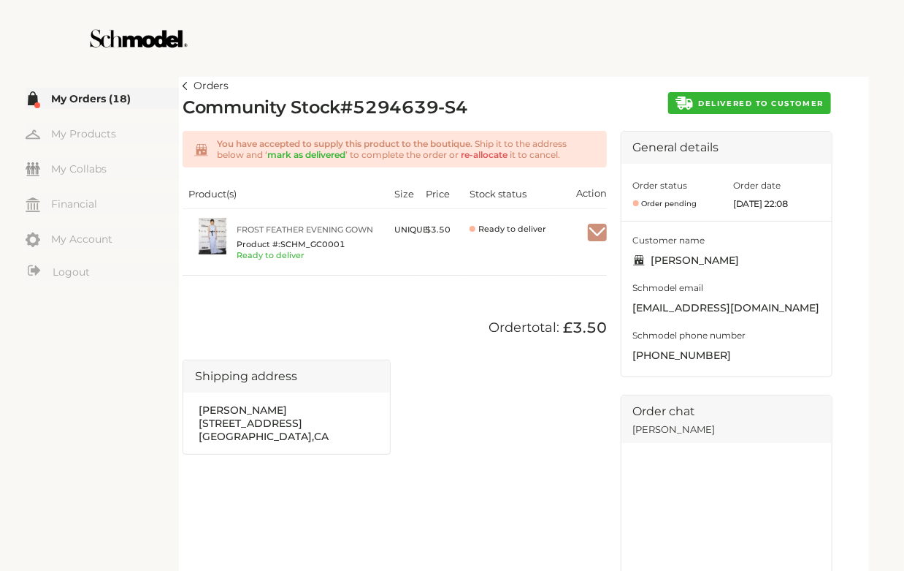
click at [458, 104] on span "DELIVERED TO CUSTOMER" at bounding box center [761, 103] width 125 height 9
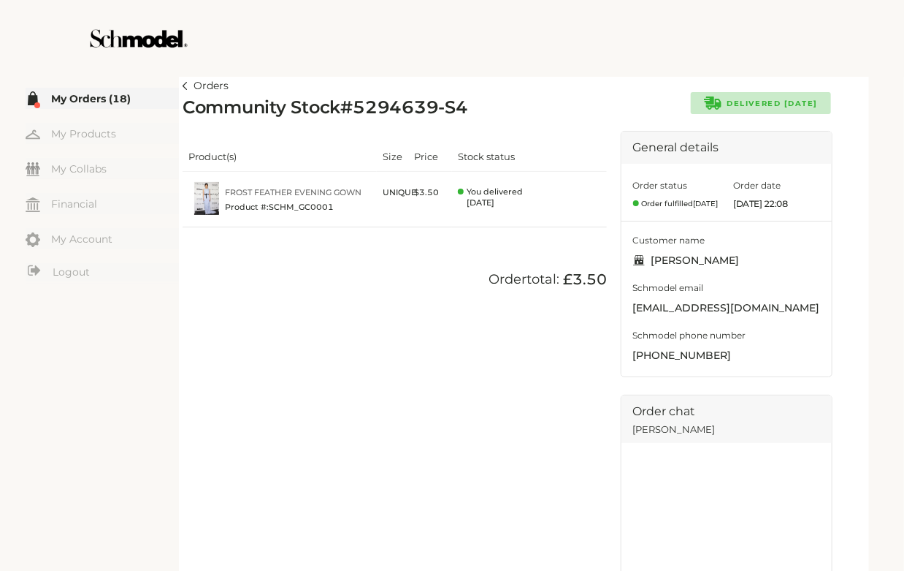
click at [186, 84] on img at bounding box center [185, 86] width 5 height 8
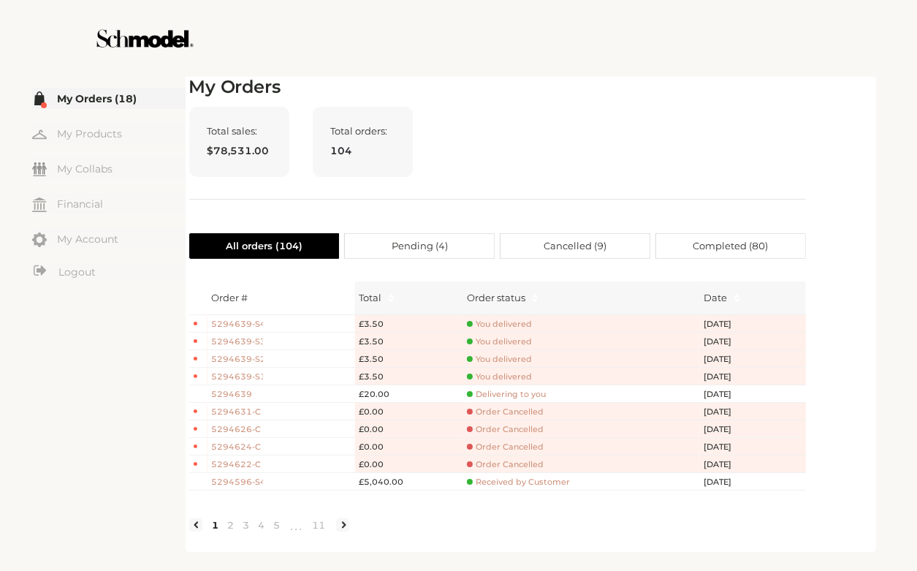
click at [458, 395] on span "Delivering to you" at bounding box center [506, 394] width 79 height 11
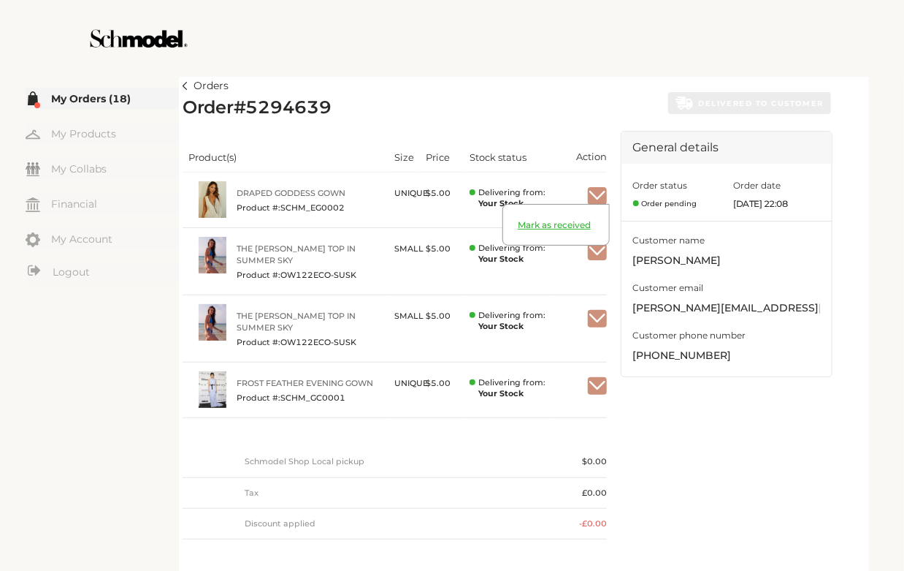
click at [458, 226] on span "Mark as received" at bounding box center [556, 232] width 106 height 26
click at [458, 254] on img "button" at bounding box center [597, 251] width 19 height 13
click at [458, 287] on span "Mark as received" at bounding box center [556, 288] width 106 height 26
click at [458, 329] on div "Mark as received" at bounding box center [556, 348] width 107 height 39
drag, startPoint x: 565, startPoint y: 361, endPoint x: 566, endPoint y: 347, distance: 14.0
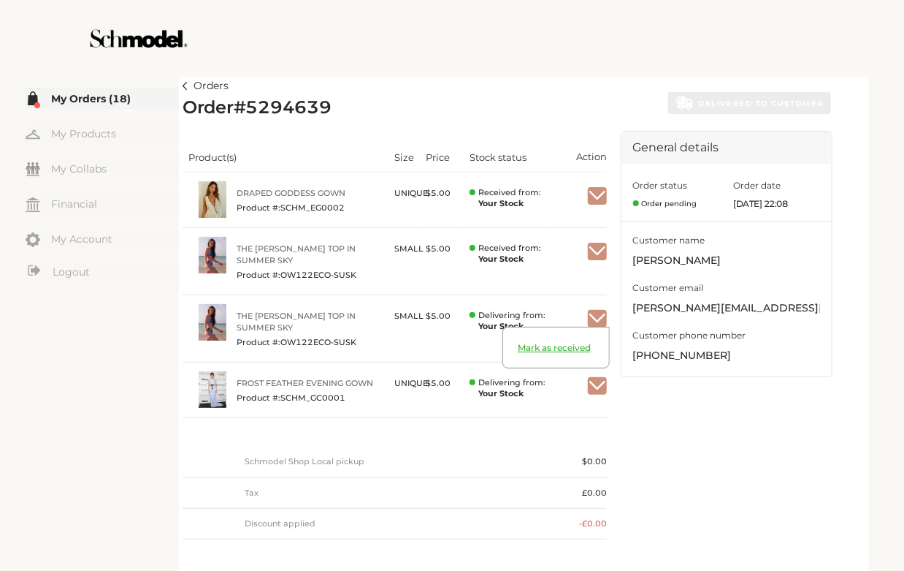
click at [458, 347] on span "Mark as received" at bounding box center [556, 355] width 106 height 26
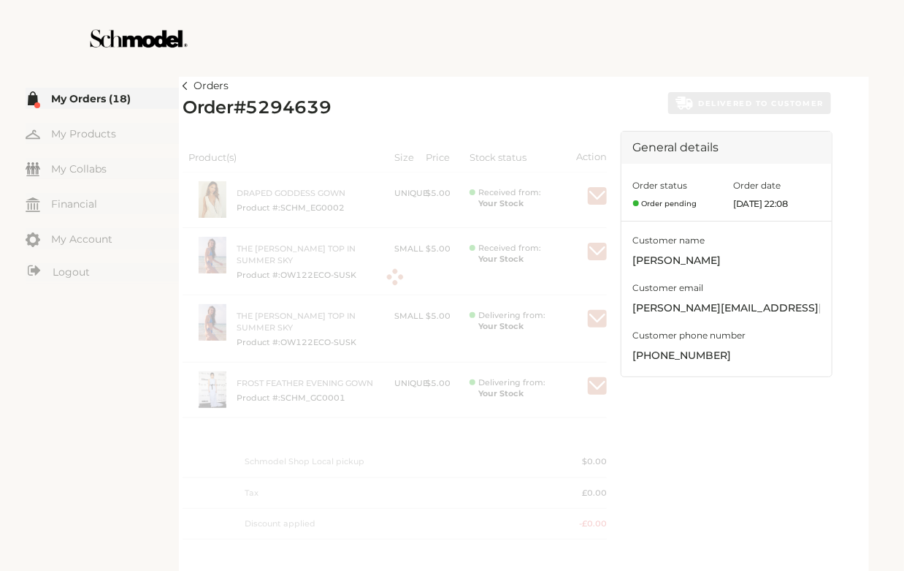
click at [458, 347] on div at bounding box center [395, 277] width 424 height 292
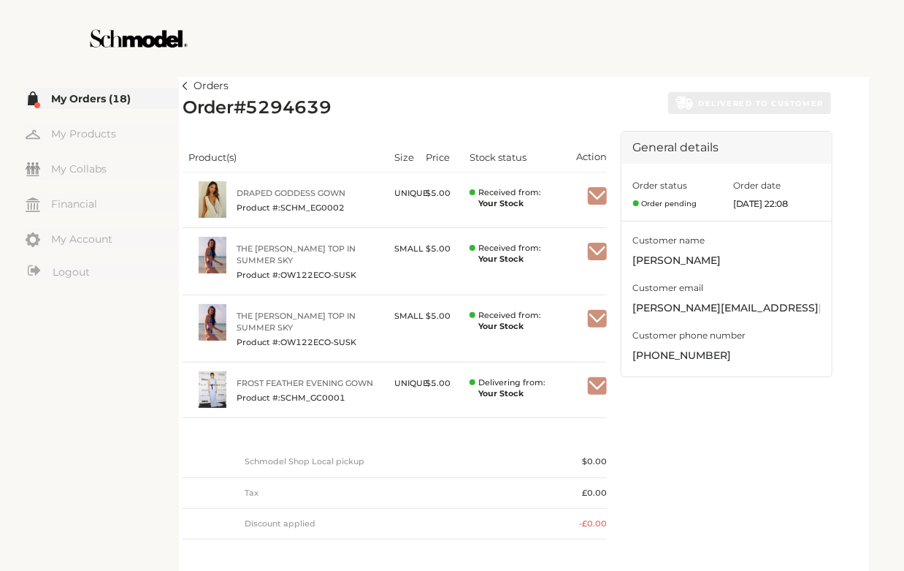
click at [458, 395] on div at bounding box center [597, 385] width 19 height 29
click at [458, 390] on img "button" at bounding box center [597, 385] width 19 height 13
click at [458, 419] on span "Mark as received" at bounding box center [556, 422] width 106 height 26
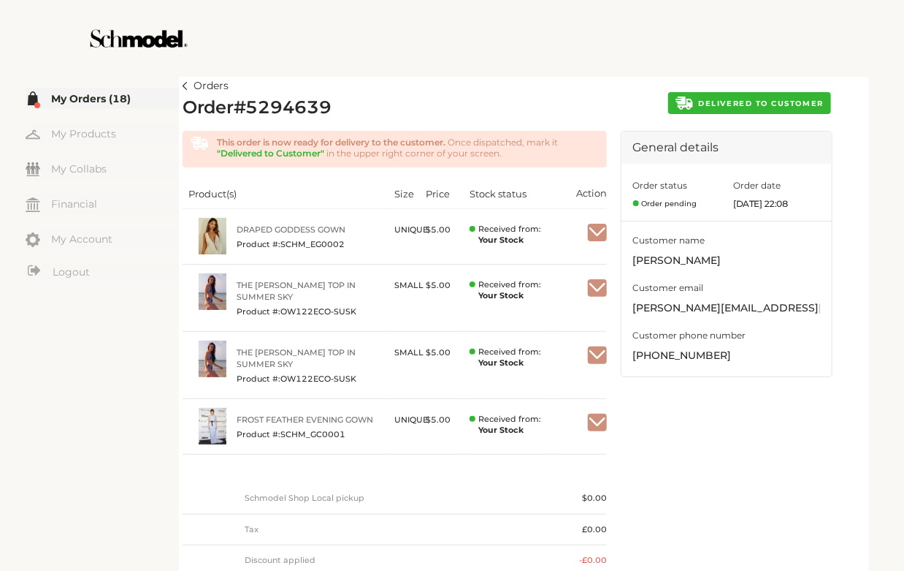
click at [185, 85] on img at bounding box center [185, 86] width 5 height 8
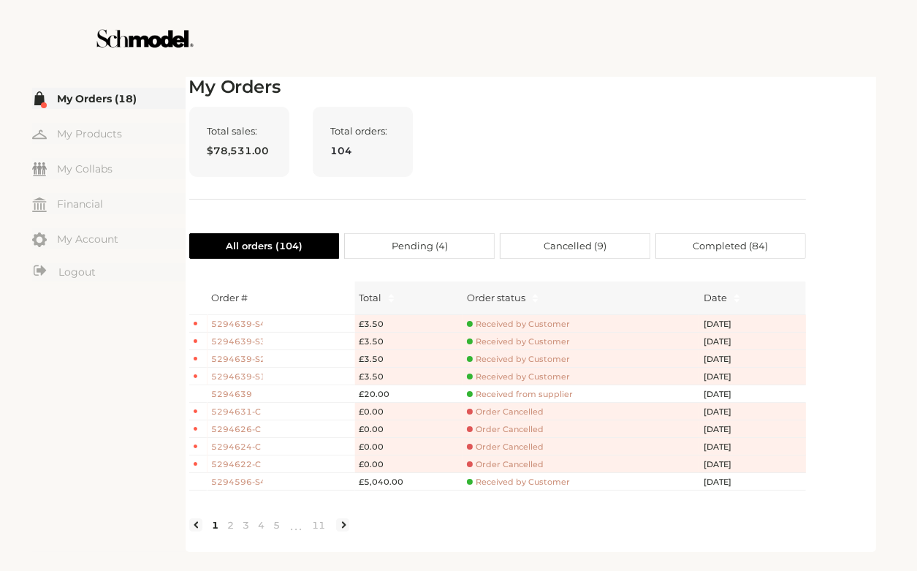
click at [248, 390] on span "5294639" at bounding box center [237, 394] width 51 height 12
click at [458, 390] on span "Received from supplier" at bounding box center [520, 394] width 106 height 11
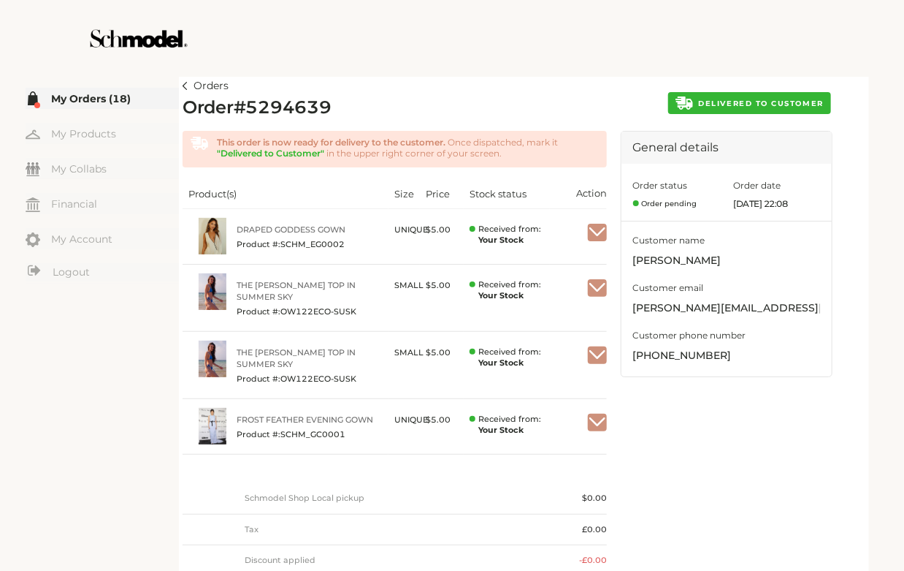
click at [458, 105] on span "DELIVERED TO CUSTOMER" at bounding box center [761, 103] width 125 height 9
click at [458, 114] on button "DELIVERED TO CUSTOMER" at bounding box center [749, 103] width 163 height 22
click at [458, 105] on span "DELIVERED TO CUSTOMER" at bounding box center [761, 103] width 125 height 9
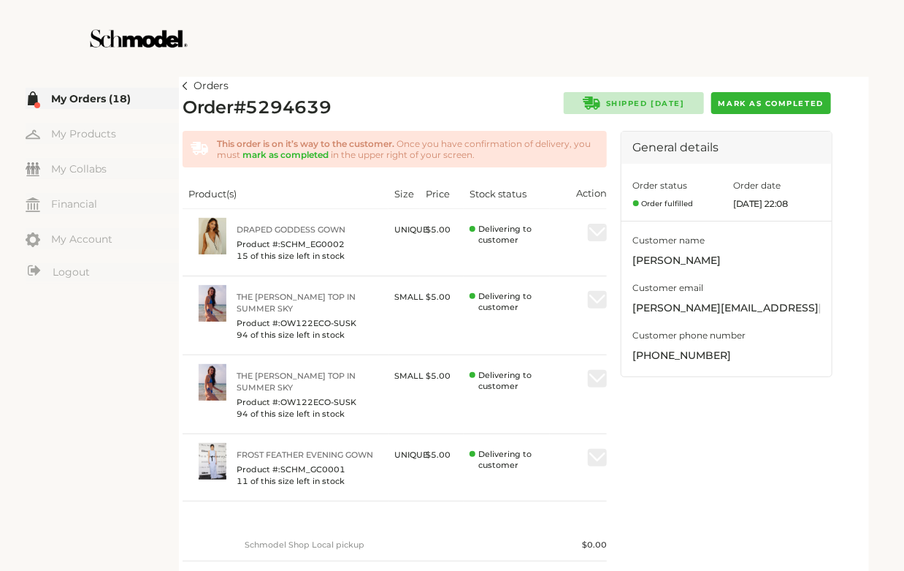
click at [768, 112] on button "Mark as completed" at bounding box center [772, 103] width 120 height 22
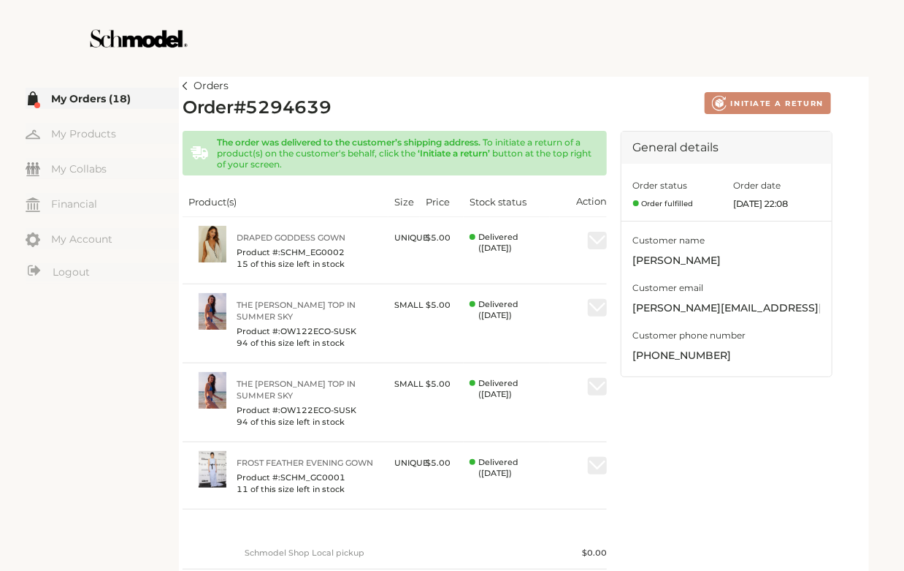
click at [180, 86] on article "Orders Order # 5294639 Created with Lunacy INITIATE A RETURN The order was deli…" at bounding box center [524, 390] width 690 height 634
click at [186, 89] on img at bounding box center [185, 86] width 5 height 8
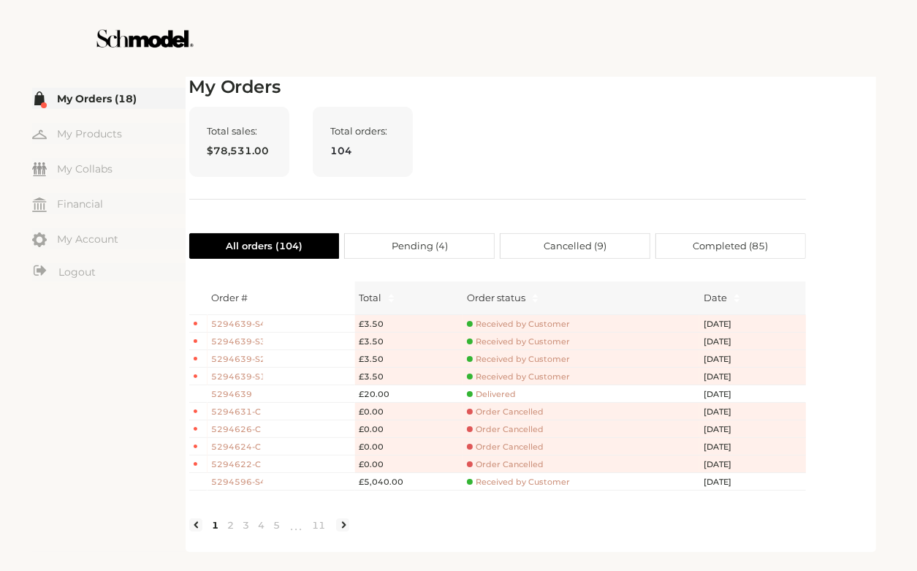
click at [241, 393] on span "5294639" at bounding box center [237, 394] width 51 height 12
click at [237, 395] on span "5294639" at bounding box center [237, 394] width 51 height 12
click at [492, 394] on span "Delivered" at bounding box center [491, 394] width 49 height 11
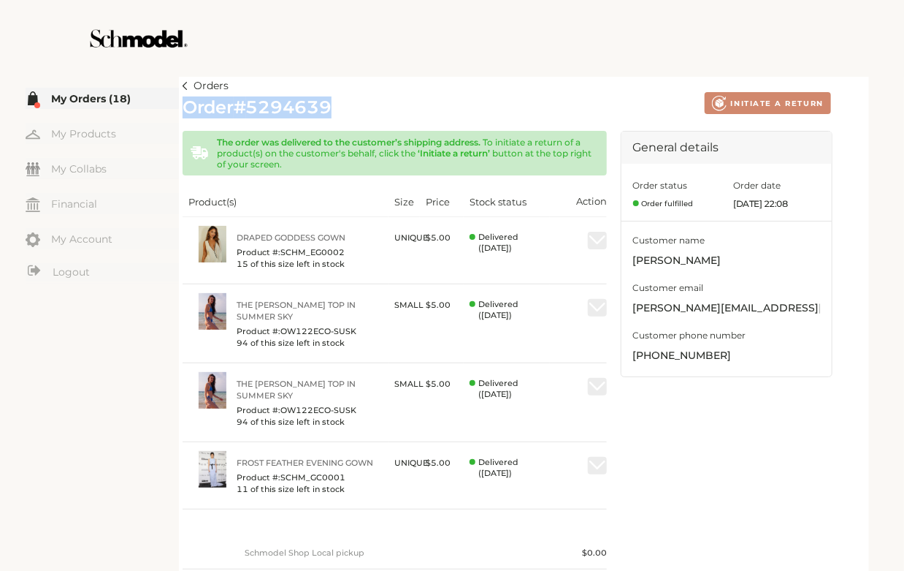
drag, startPoint x: 334, startPoint y: 107, endPoint x: 188, endPoint y: 104, distance: 145.4
click at [188, 104] on div "Order # 5294639 Created with Lunacy INITIATE A RETURN" at bounding box center [507, 108] width 649 height 22
copy h2 "Order # 5294639"
click at [186, 88] on img at bounding box center [185, 86] width 5 height 8
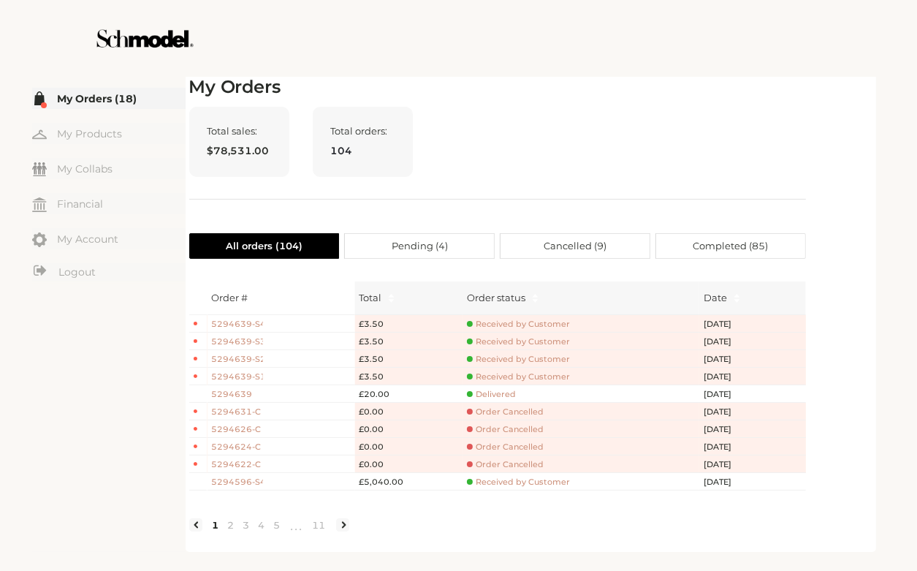
click at [244, 394] on span "5294639" at bounding box center [237, 394] width 51 height 12
click at [235, 391] on span "5294639" at bounding box center [237, 394] width 51 height 12
click at [247, 326] on span "5294639-S4" at bounding box center [237, 324] width 51 height 12
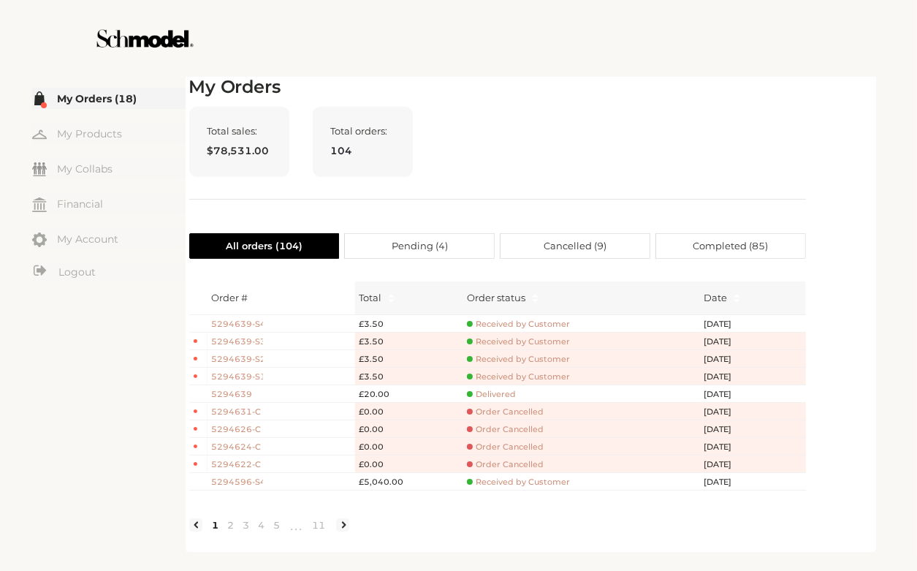
click at [248, 376] on span "5294639-S1" at bounding box center [237, 376] width 51 height 12
click at [245, 360] on span "5294639-S2" at bounding box center [237, 359] width 51 height 12
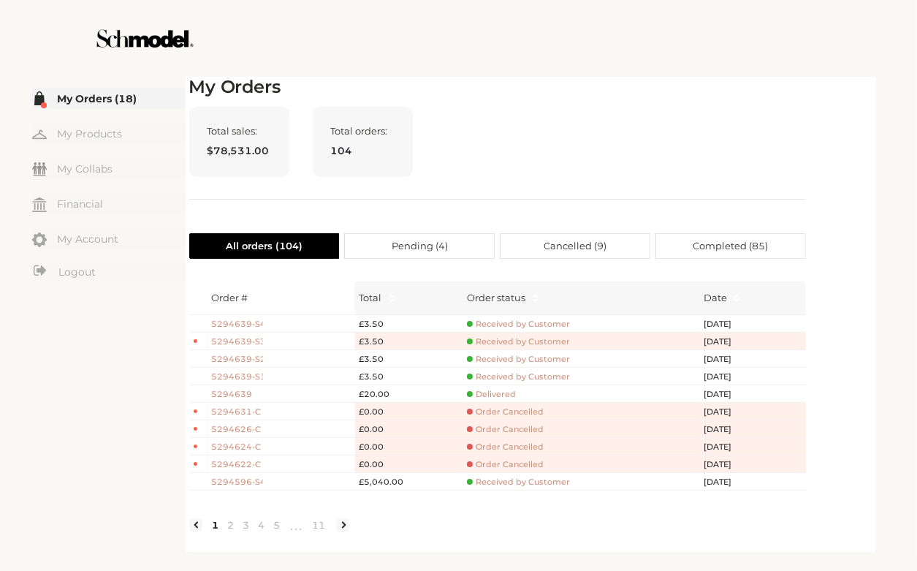
click at [508, 340] on span "Received by Customer" at bounding box center [518, 341] width 103 height 11
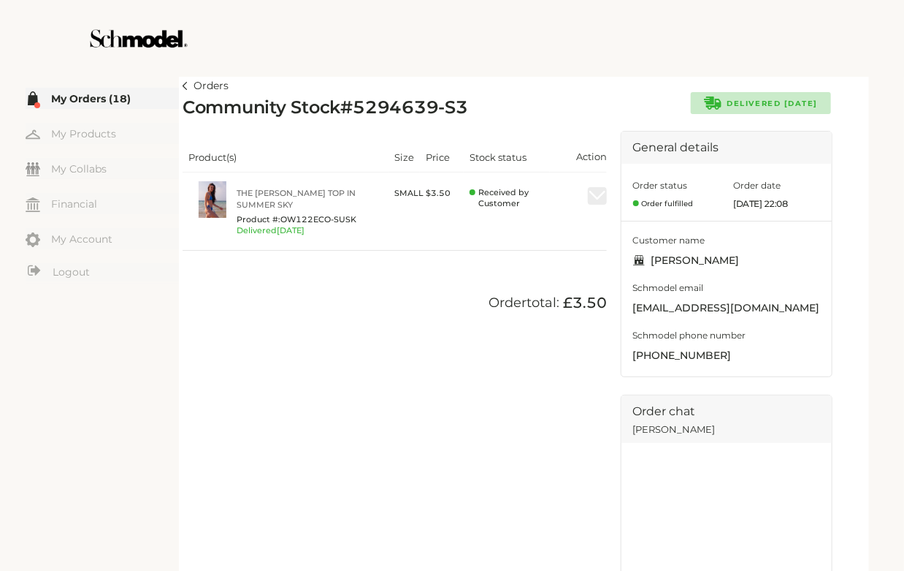
click at [188, 89] on link "Orders" at bounding box center [206, 86] width 46 height 18
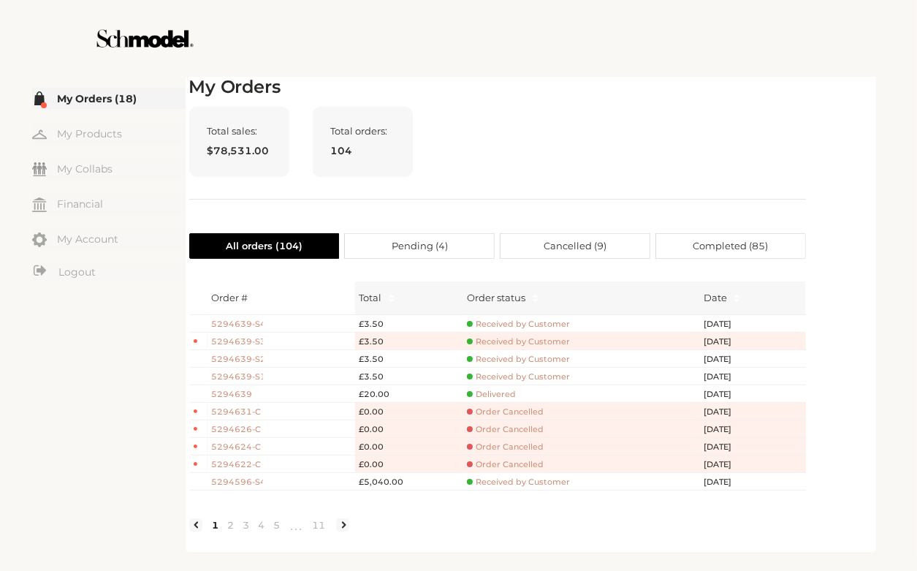
click at [241, 343] on span "5294639-S3" at bounding box center [237, 341] width 51 height 12
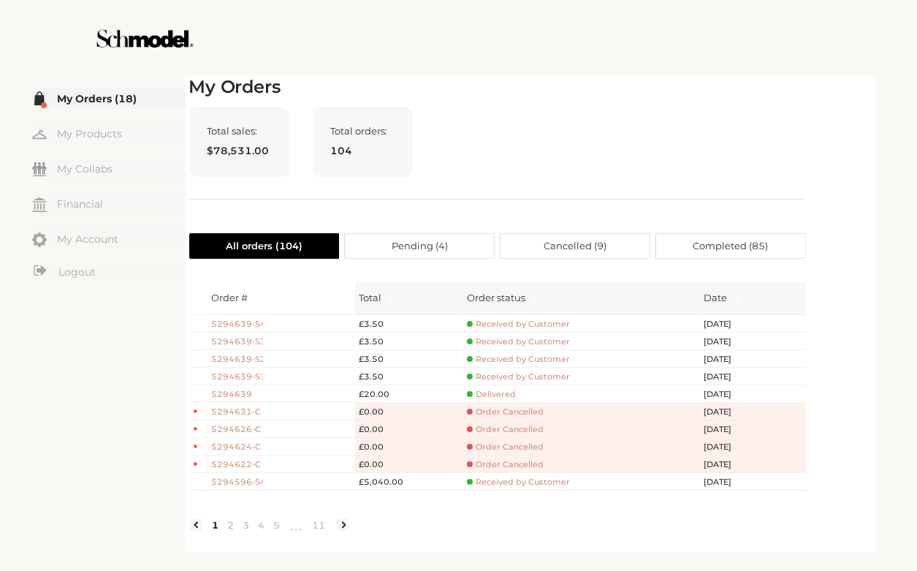
click at [504, 324] on span "Received by Customer" at bounding box center [518, 324] width 103 height 11
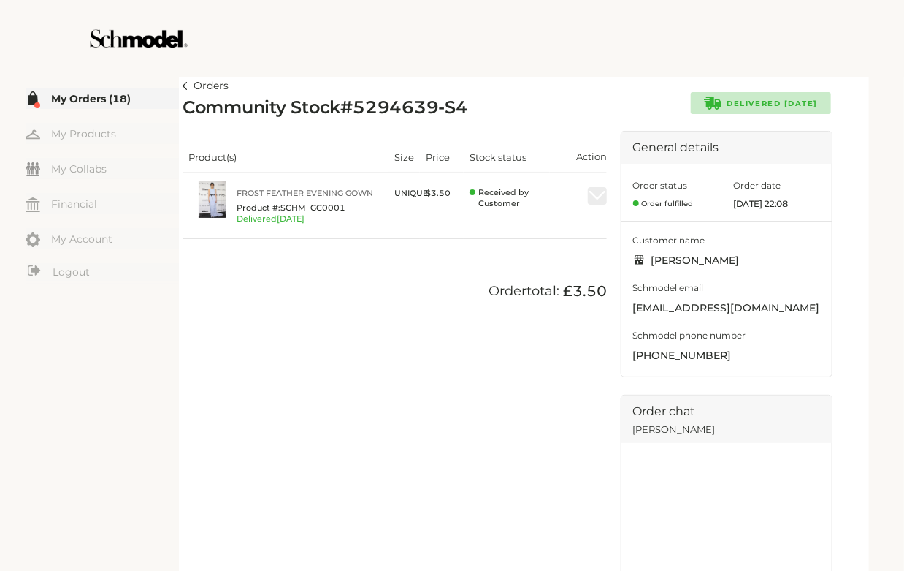
click at [186, 87] on img at bounding box center [185, 86] width 5 height 8
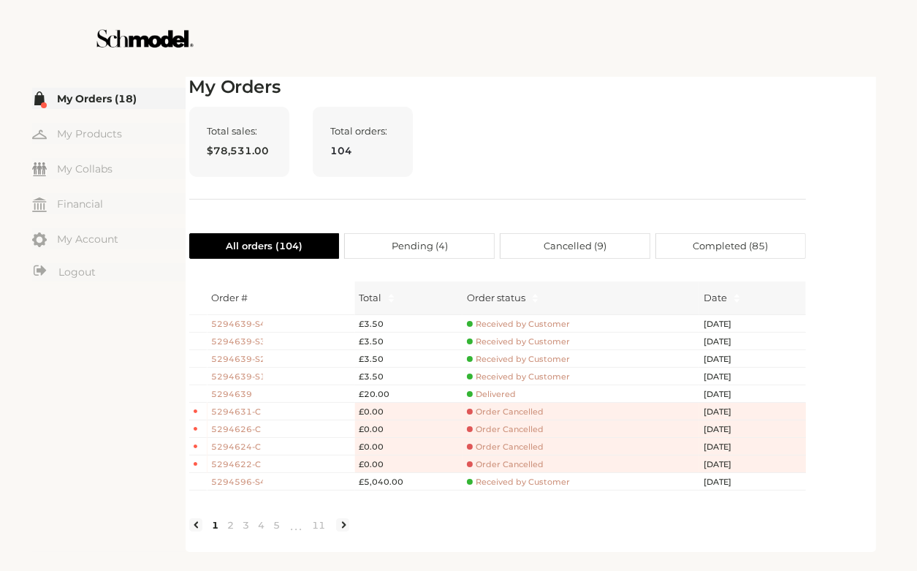
click at [251, 327] on span "5294639-S4" at bounding box center [237, 324] width 51 height 12
click at [236, 318] on span "5294639-S4" at bounding box center [237, 324] width 51 height 12
click at [488, 394] on span "Delivered" at bounding box center [491, 394] width 49 height 11
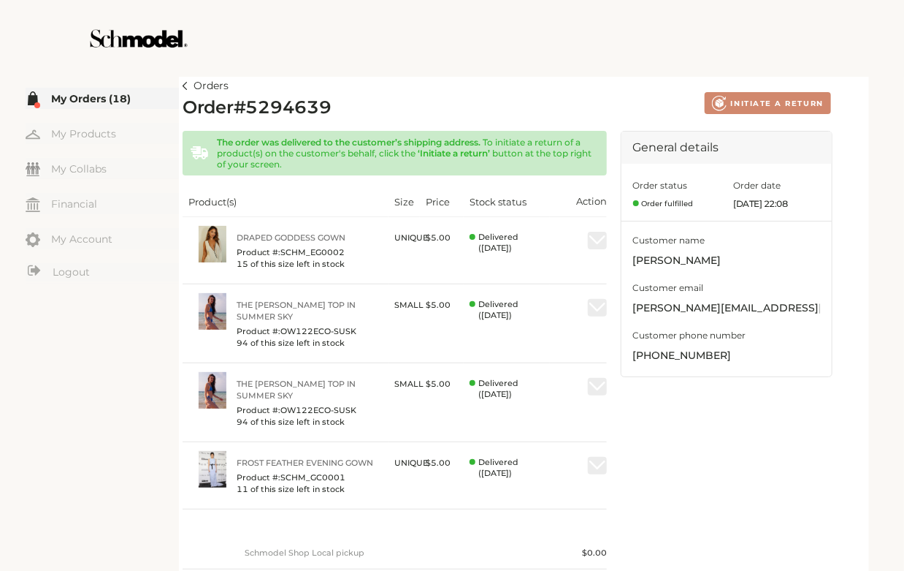
click at [188, 85] on img at bounding box center [185, 86] width 5 height 8
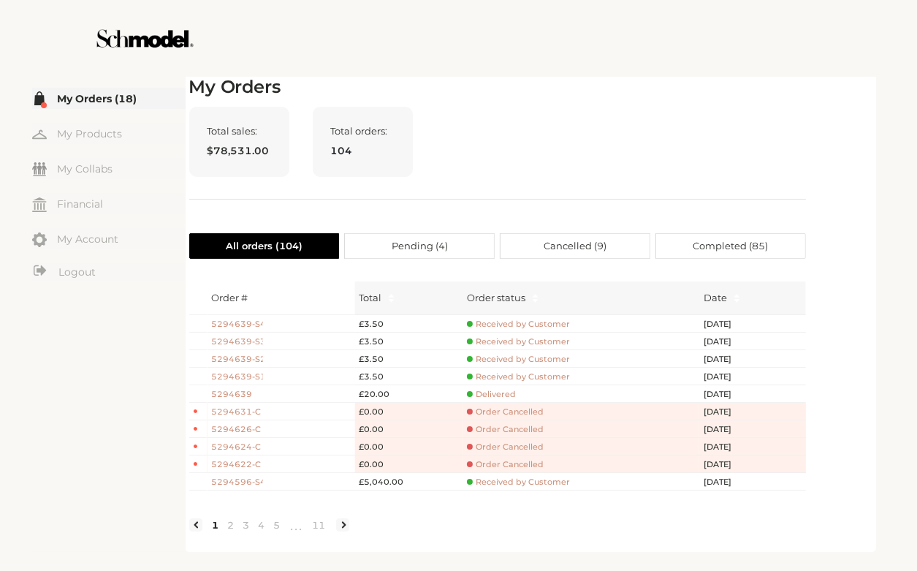
click at [244, 391] on span "5294639" at bounding box center [237, 394] width 51 height 12
